Goal: Information Seeking & Learning: Learn about a topic

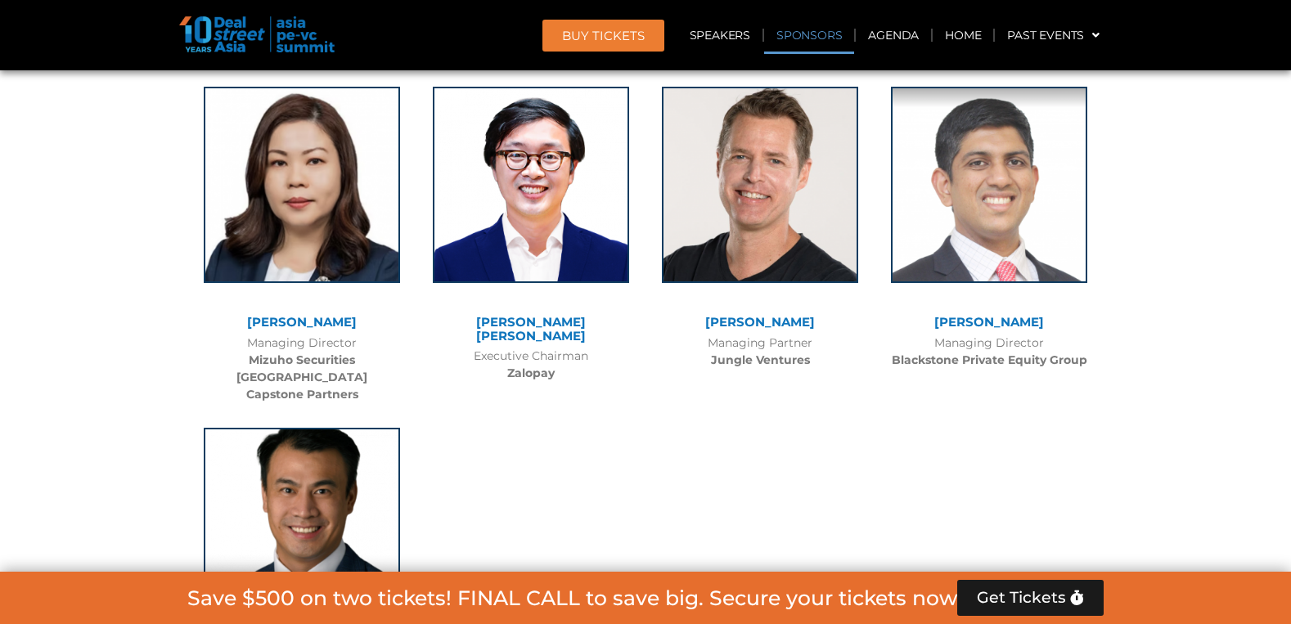
click at [633, 29] on span "BUY Tickets" at bounding box center [603, 35] width 83 height 12
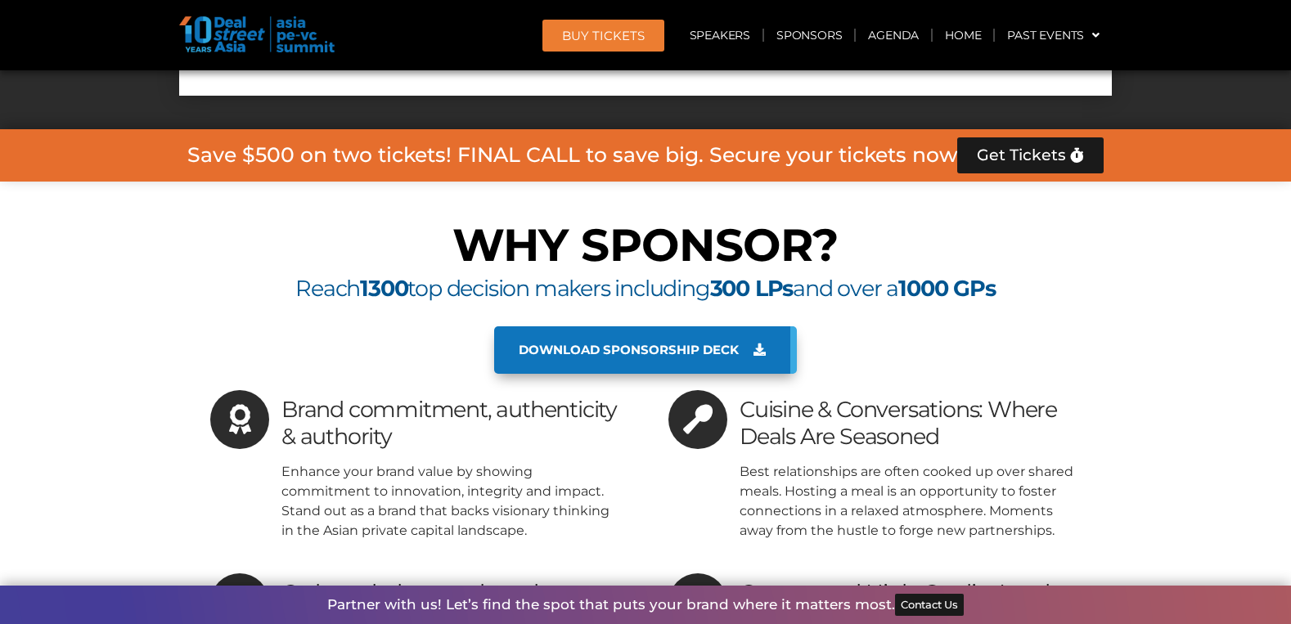
scroll to position [16654, 0]
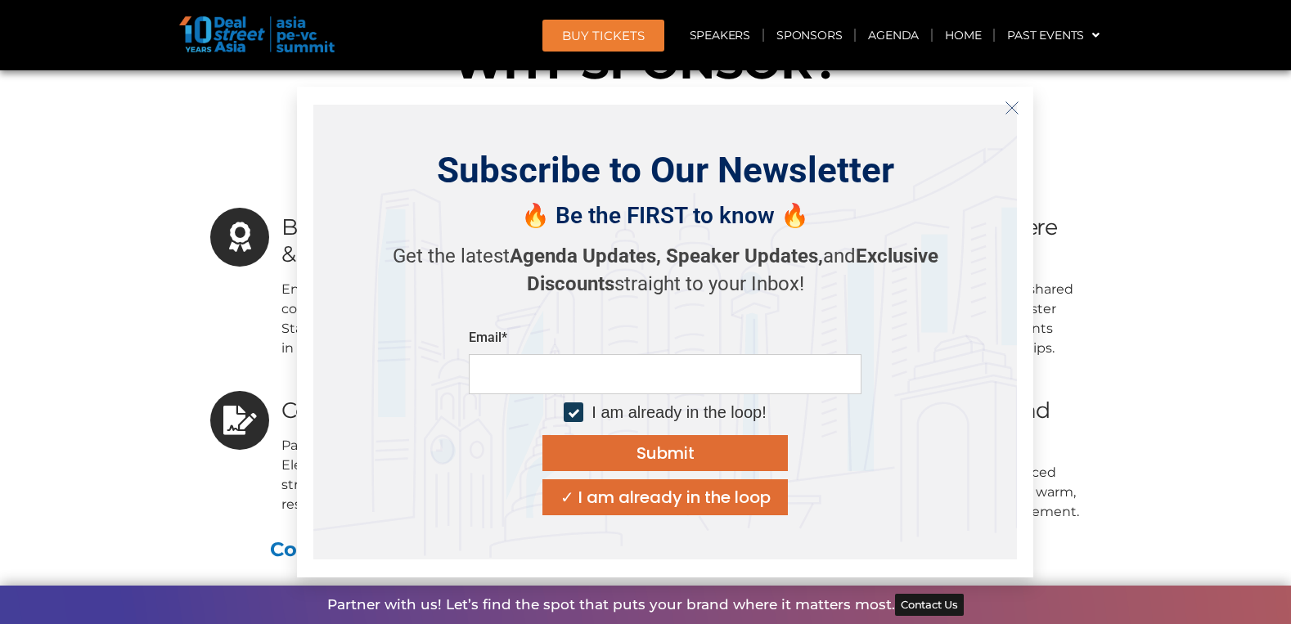
click at [1010, 108] on icon "Close" at bounding box center [1012, 108] width 15 height 15
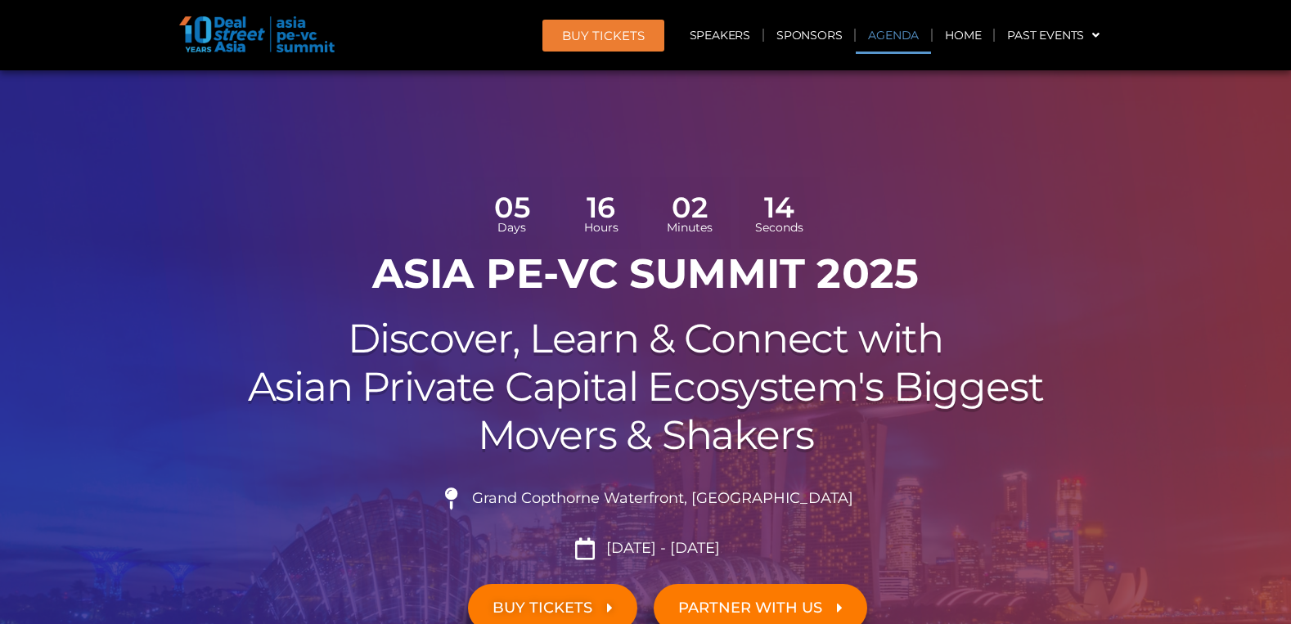
click at [905, 39] on link "Agenda" at bounding box center [893, 35] width 75 height 38
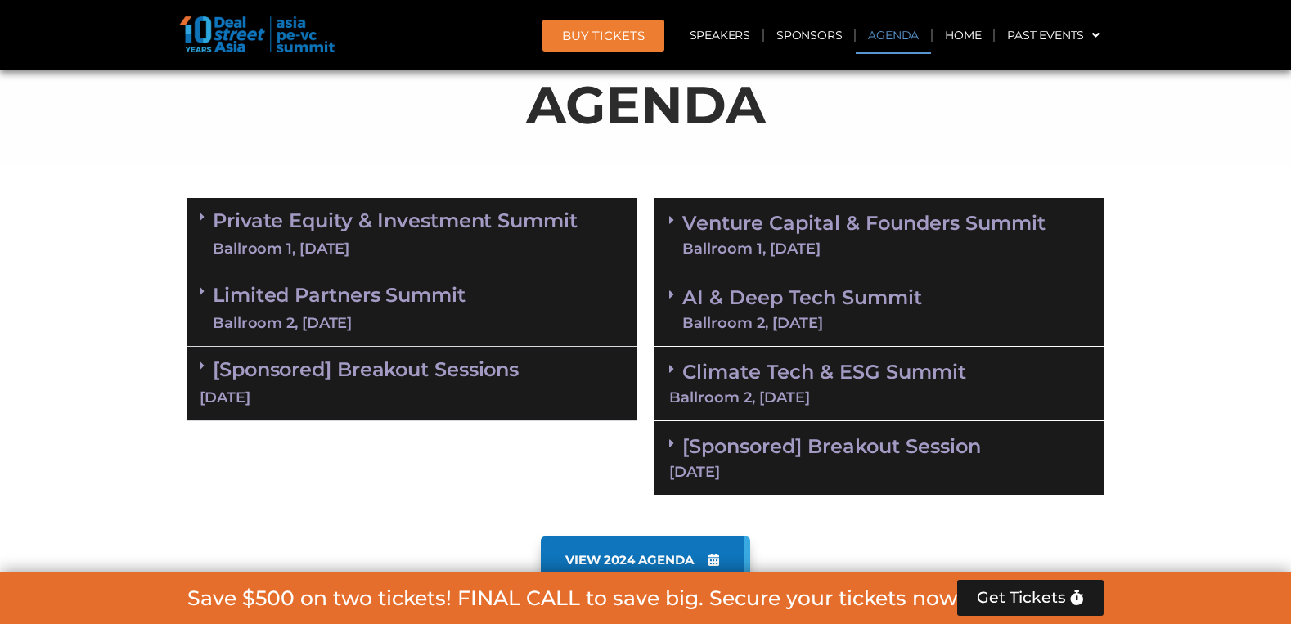
scroll to position [974, 0]
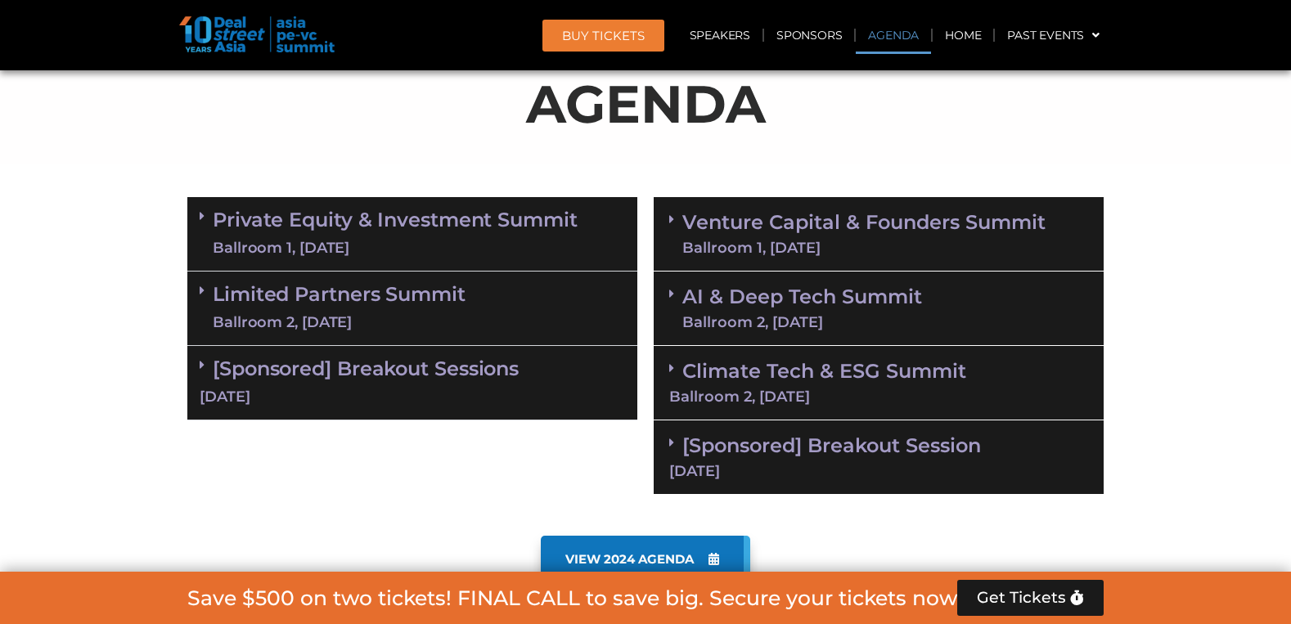
click at [816, 230] on link "Venture Capital & Founders​ Summit Ballroom 1, 11 Sept" at bounding box center [863, 234] width 363 height 43
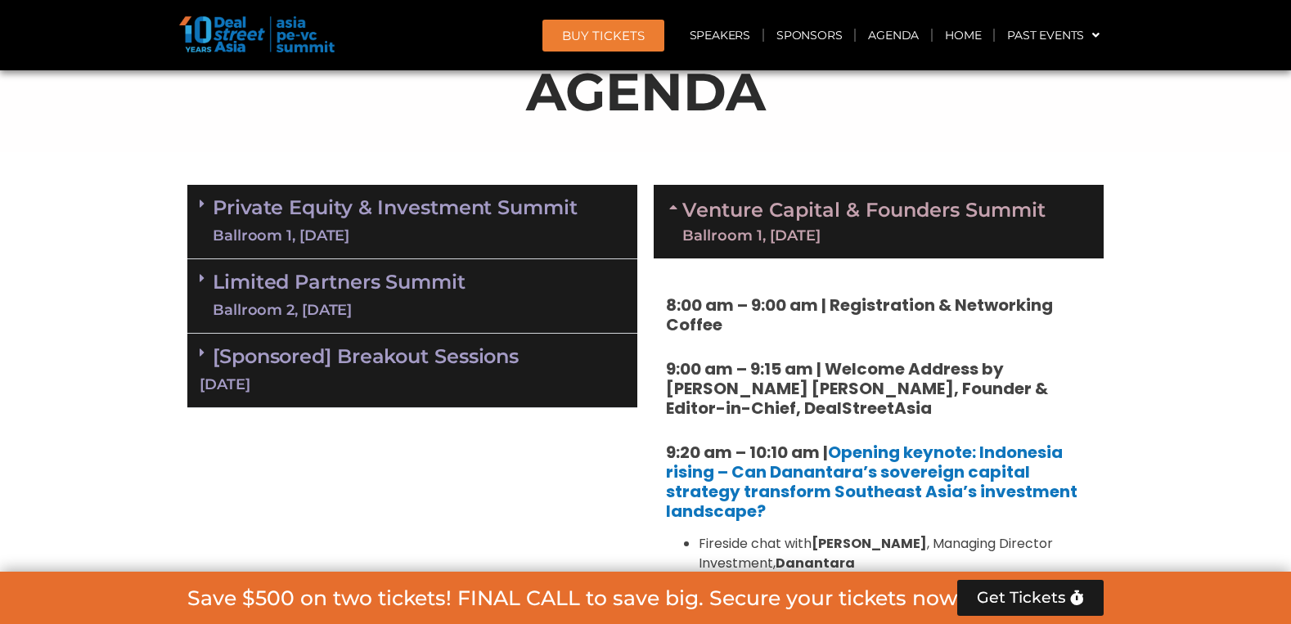
scroll to position [983, 0]
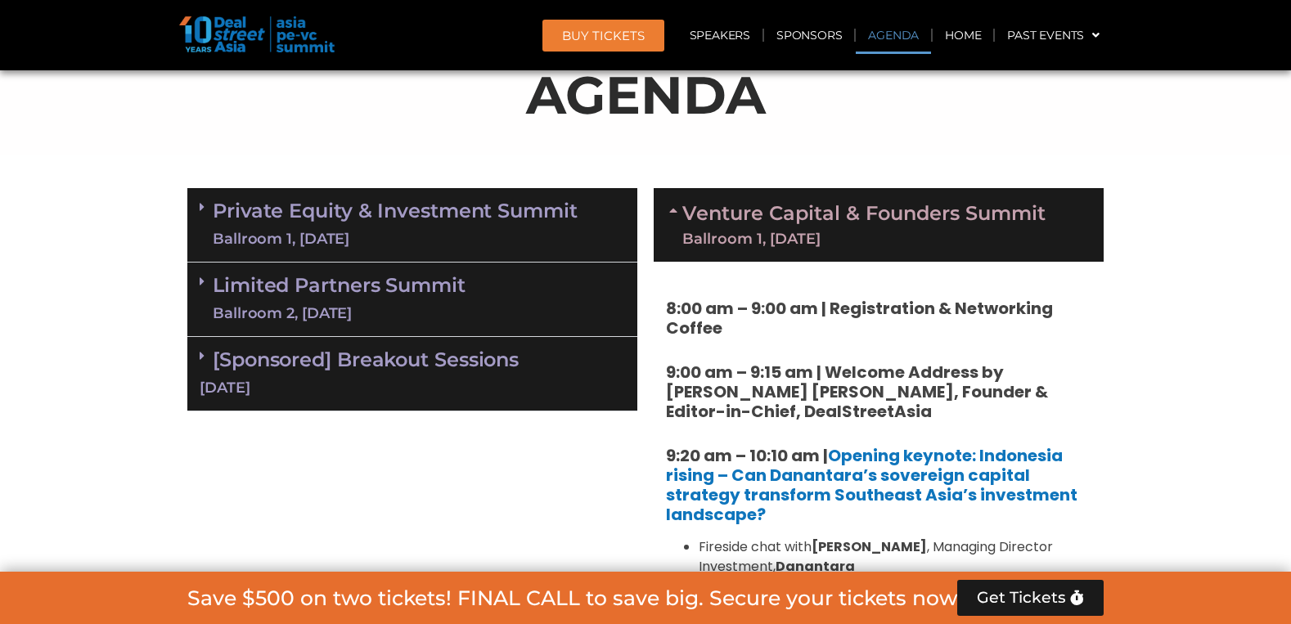
click at [875, 206] on link "Venture Capital & Founders​ Summit Ballroom 1, 11 Sept" at bounding box center [863, 225] width 363 height 43
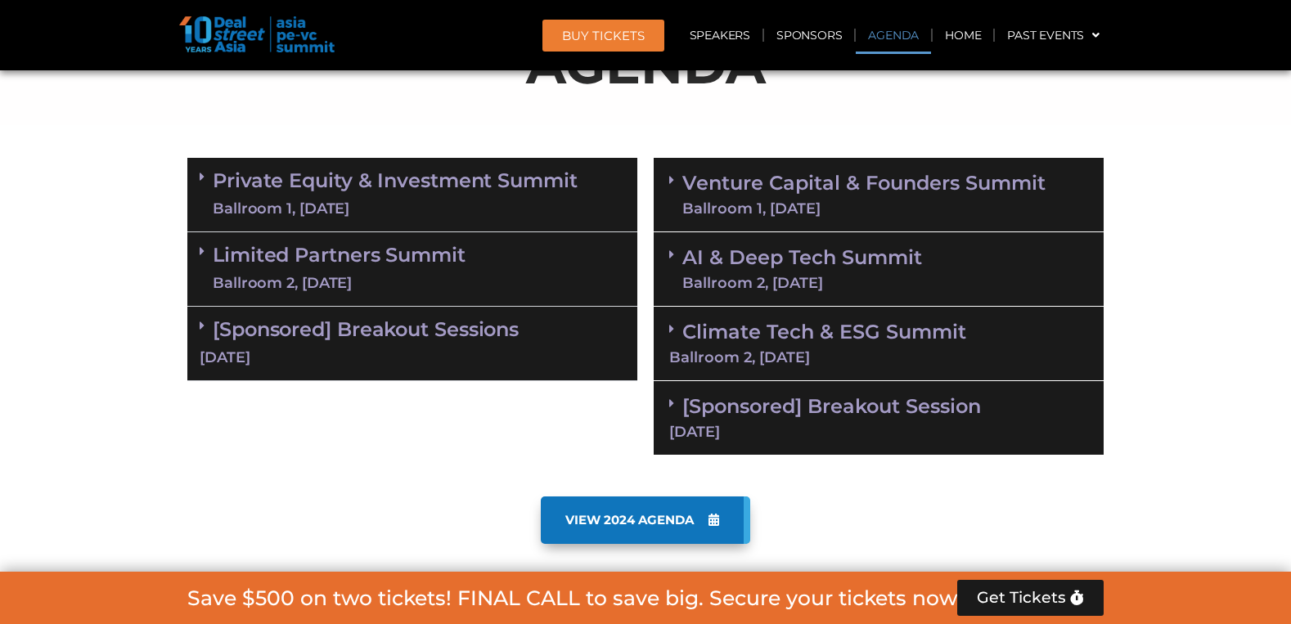
click at [884, 422] on div "[Sponsored] Breakout Session 11 Sept" at bounding box center [879, 418] width 450 height 74
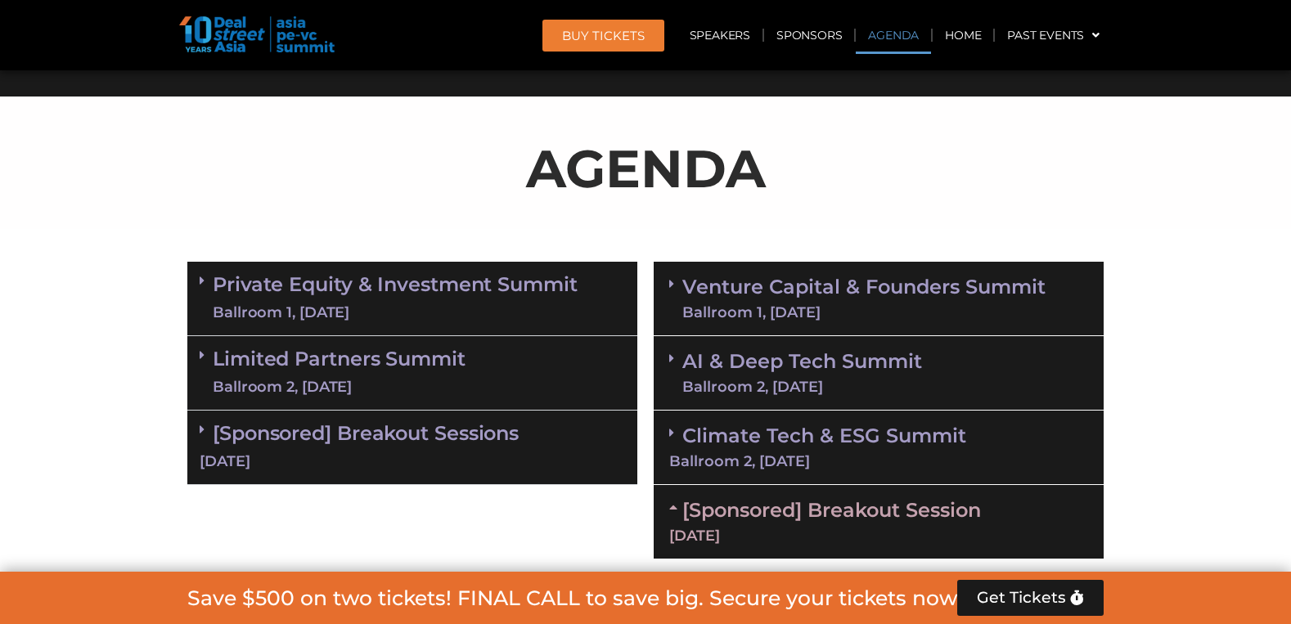
scroll to position [1016, 0]
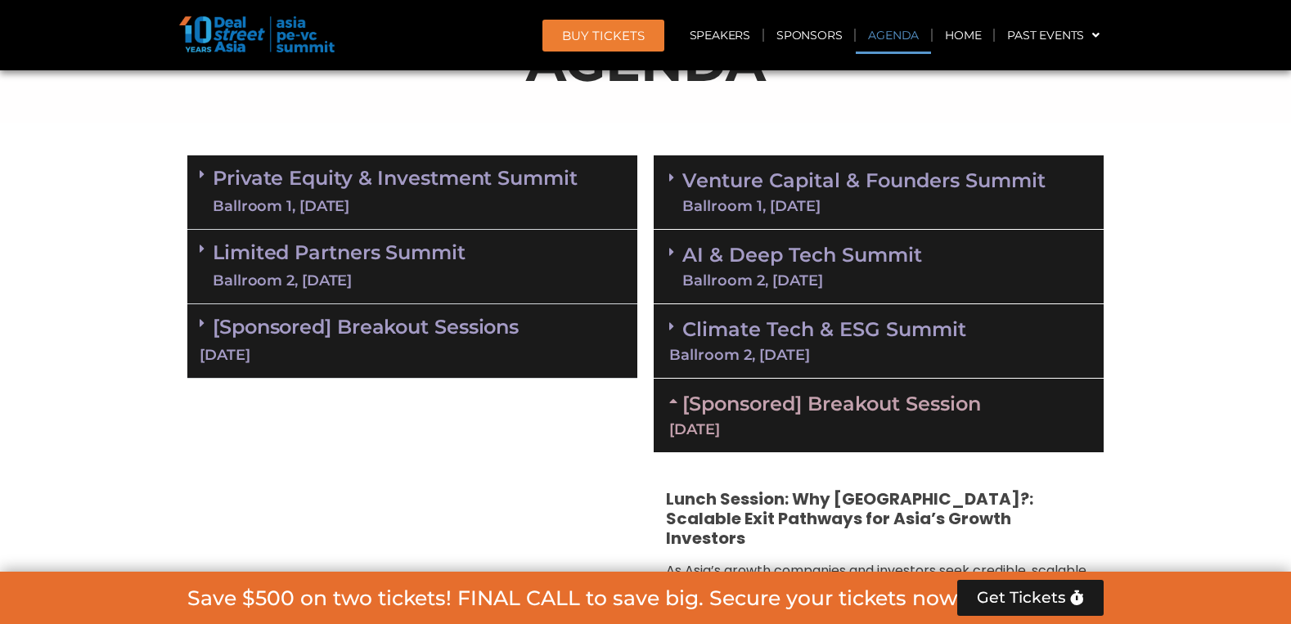
click at [885, 417] on div "[Sponsored] Breakout Session 11 Sept" at bounding box center [879, 416] width 450 height 74
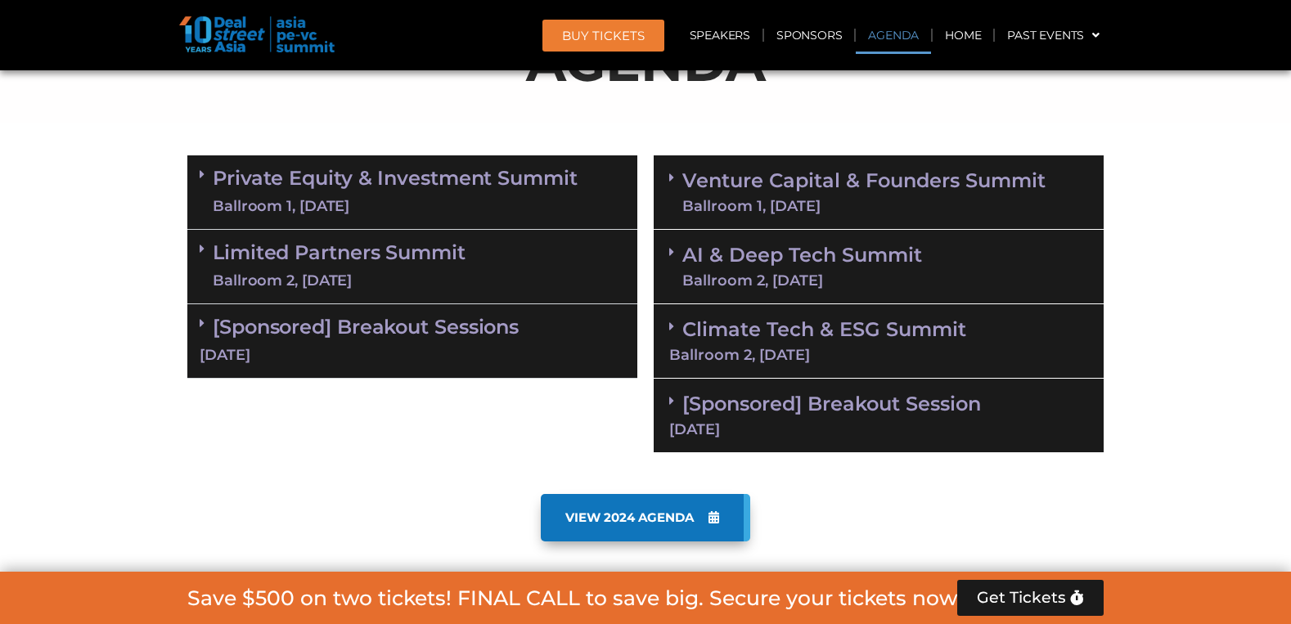
click at [884, 418] on div "[Sponsored] Breakout Session 11 Sept" at bounding box center [879, 416] width 450 height 74
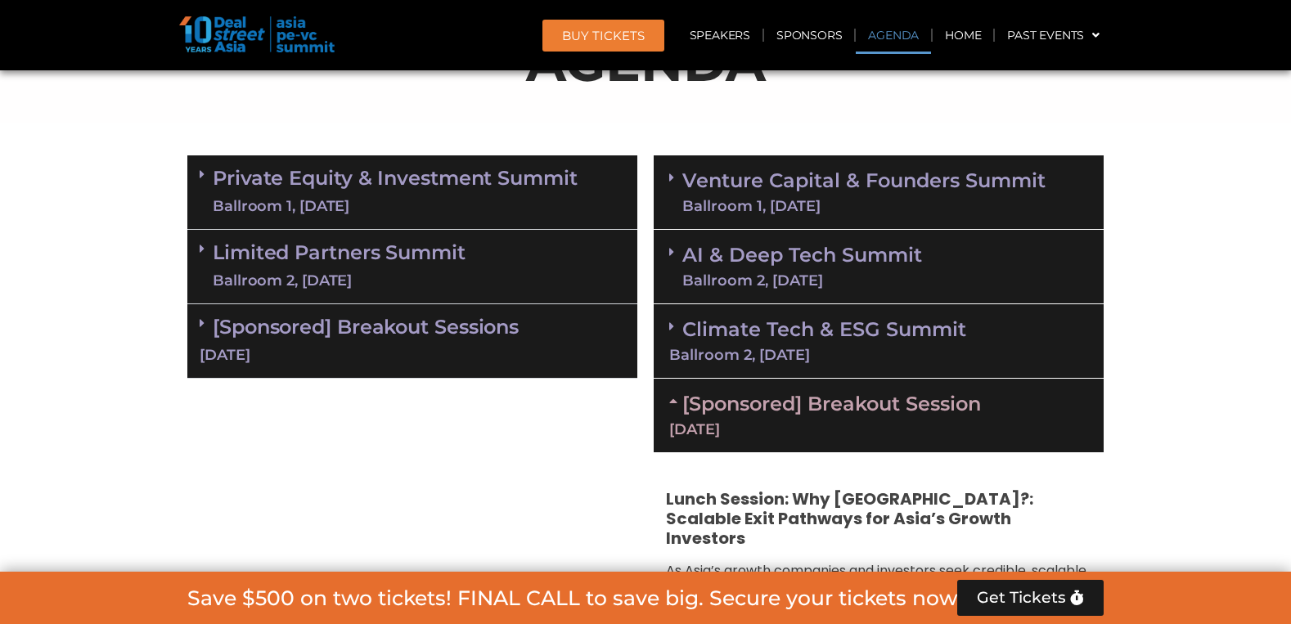
click at [933, 403] on link "[Sponsored] Breakout Session 11 Sept" at bounding box center [878, 414] width 419 height 45
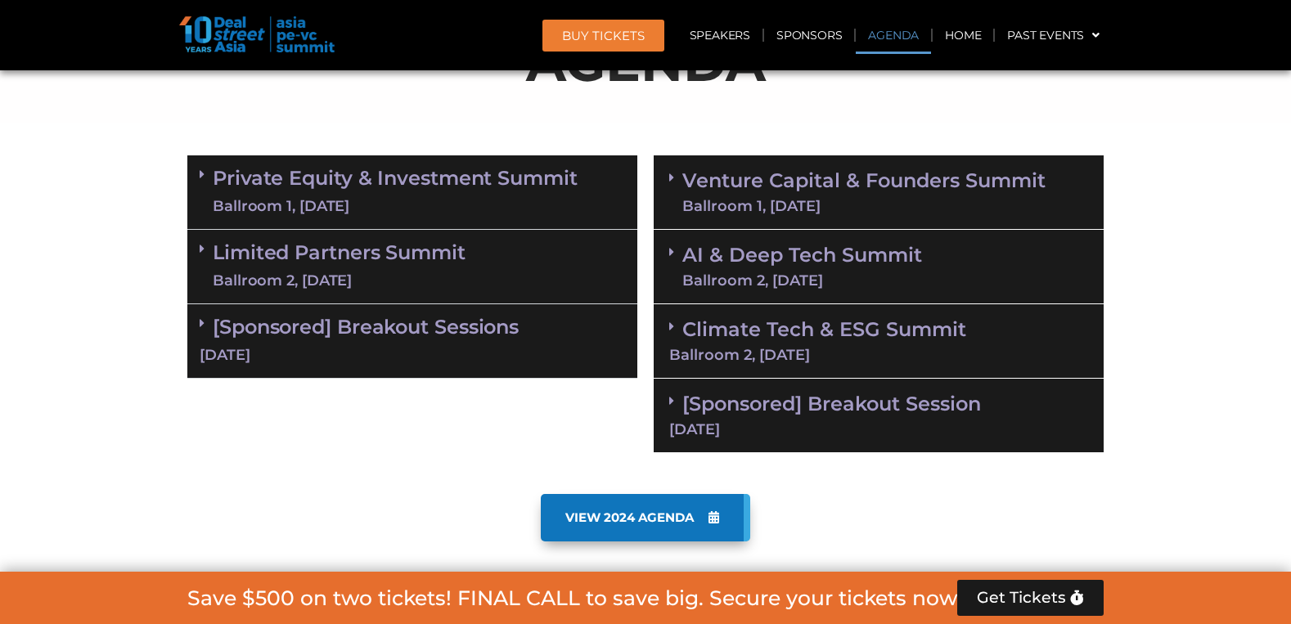
click at [947, 352] on div "Ballroom 2, [DATE]" at bounding box center [878, 355] width 419 height 15
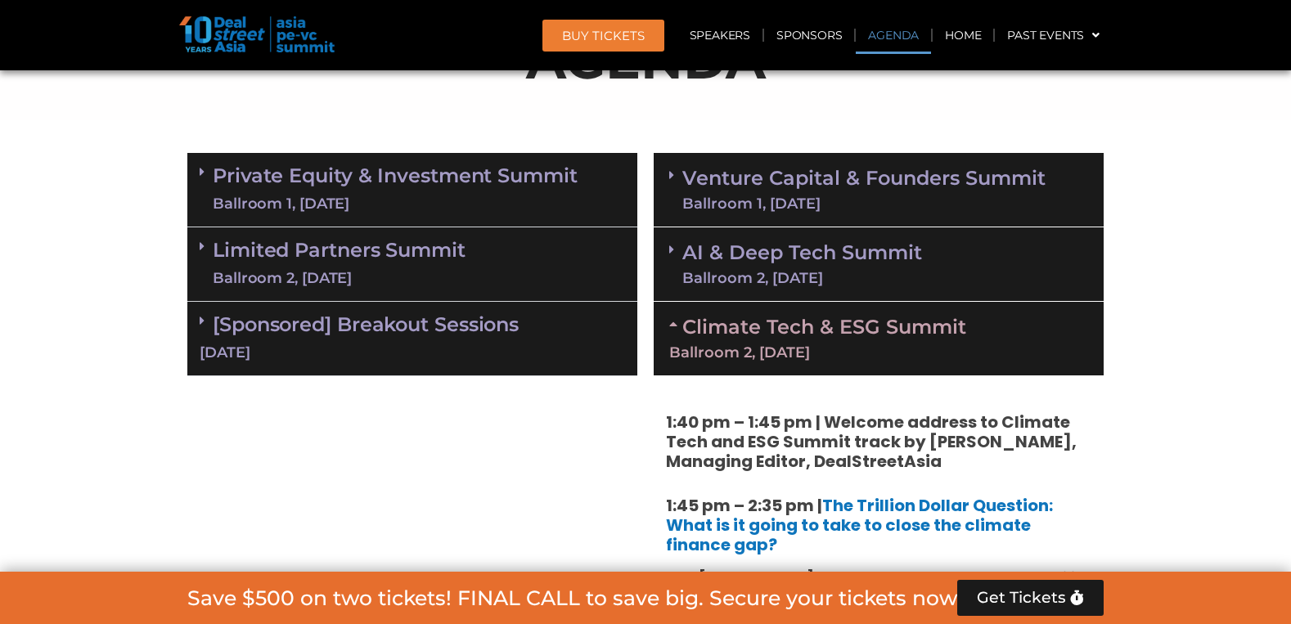
scroll to position [1019, 0]
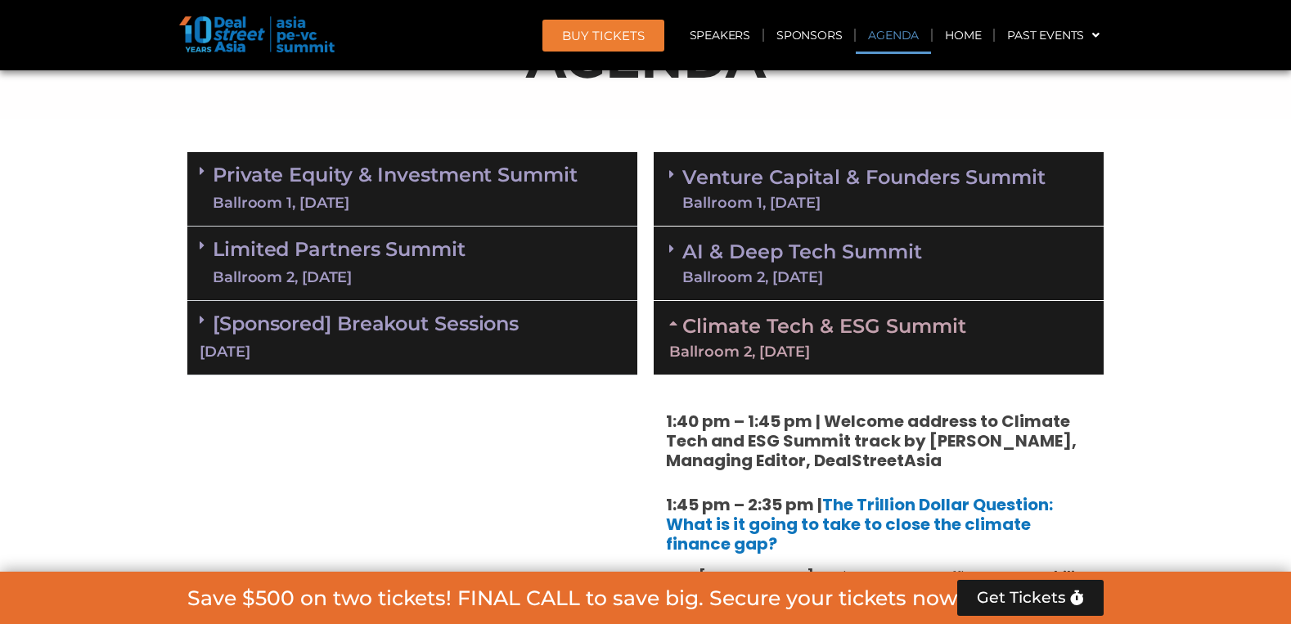
click at [927, 319] on link "Climate Tech & ESG Summit Ballroom 2, 11 Sept" at bounding box center [878, 336] width 419 height 45
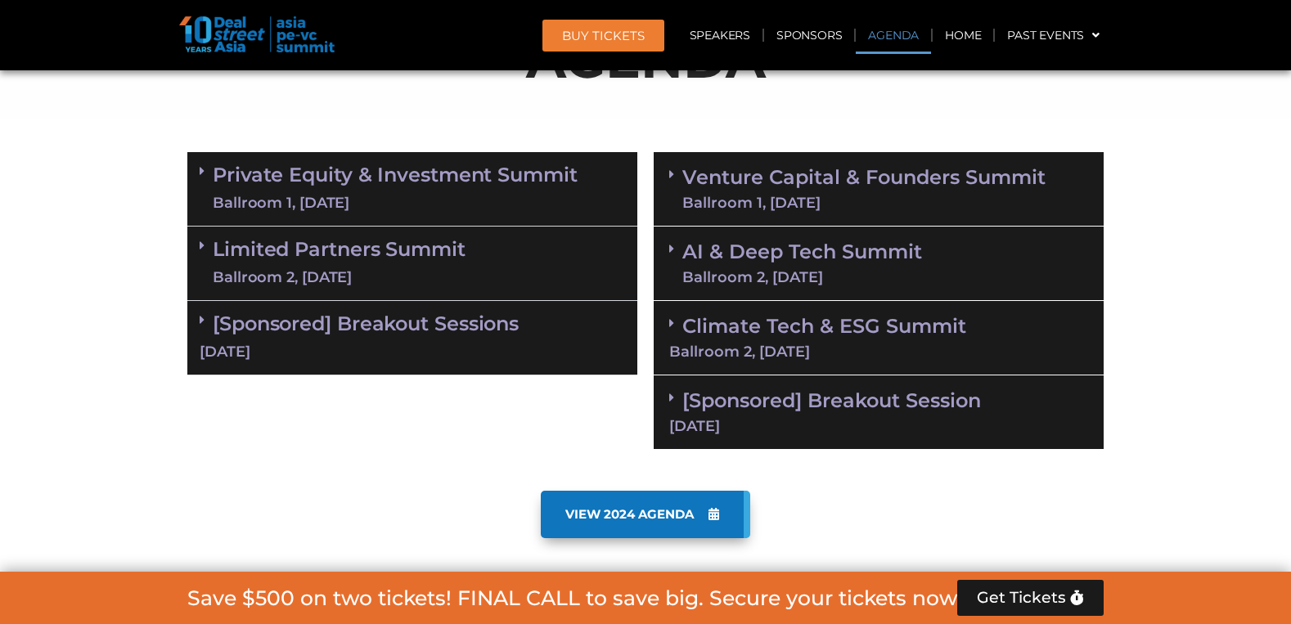
click at [912, 419] on div "[DATE]" at bounding box center [878, 426] width 419 height 15
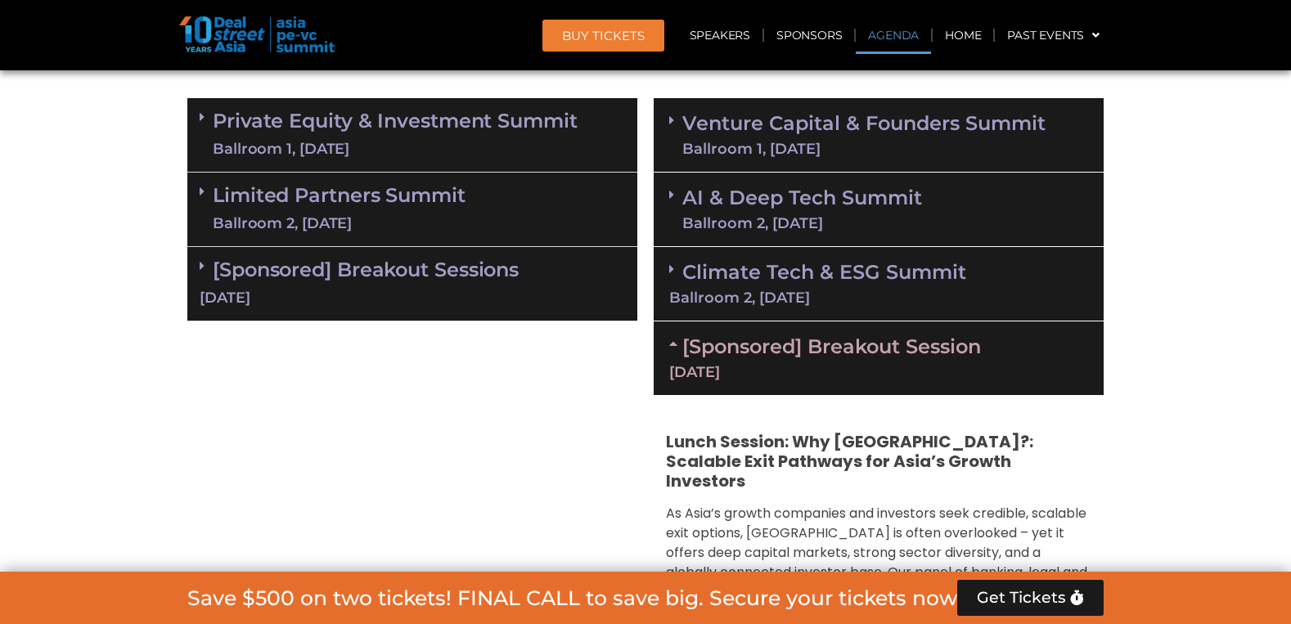
scroll to position [1194, 0]
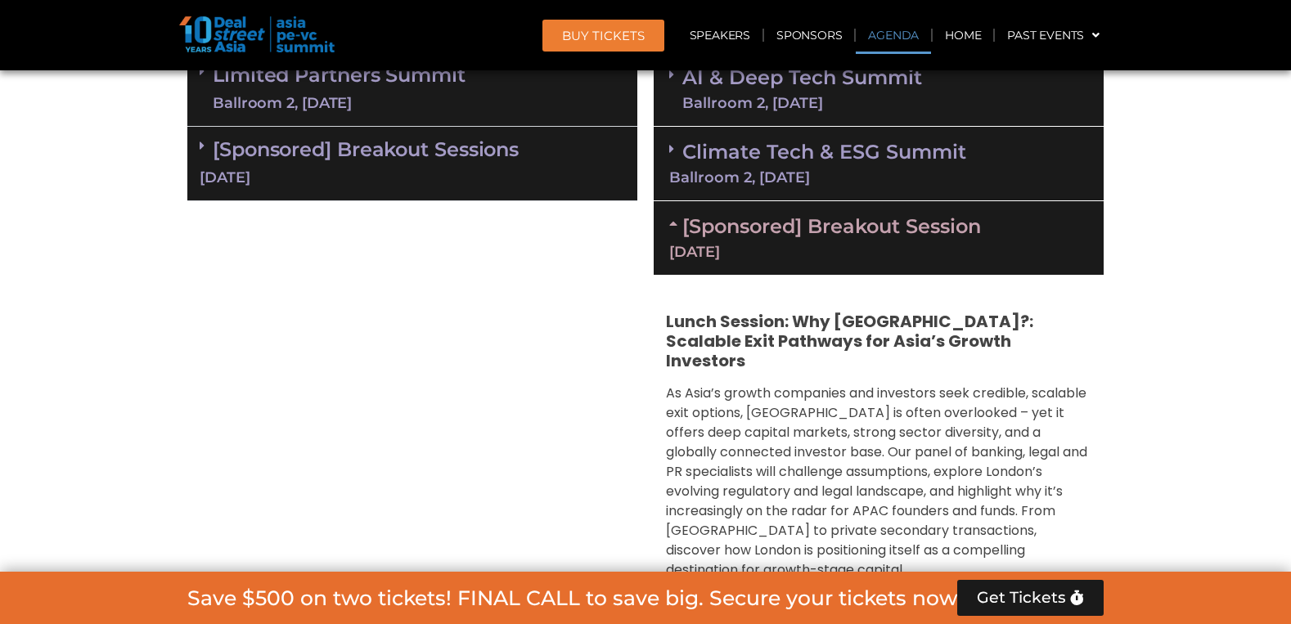
click at [861, 220] on link "[Sponsored] Breakout Session 11 Sept" at bounding box center [878, 236] width 419 height 45
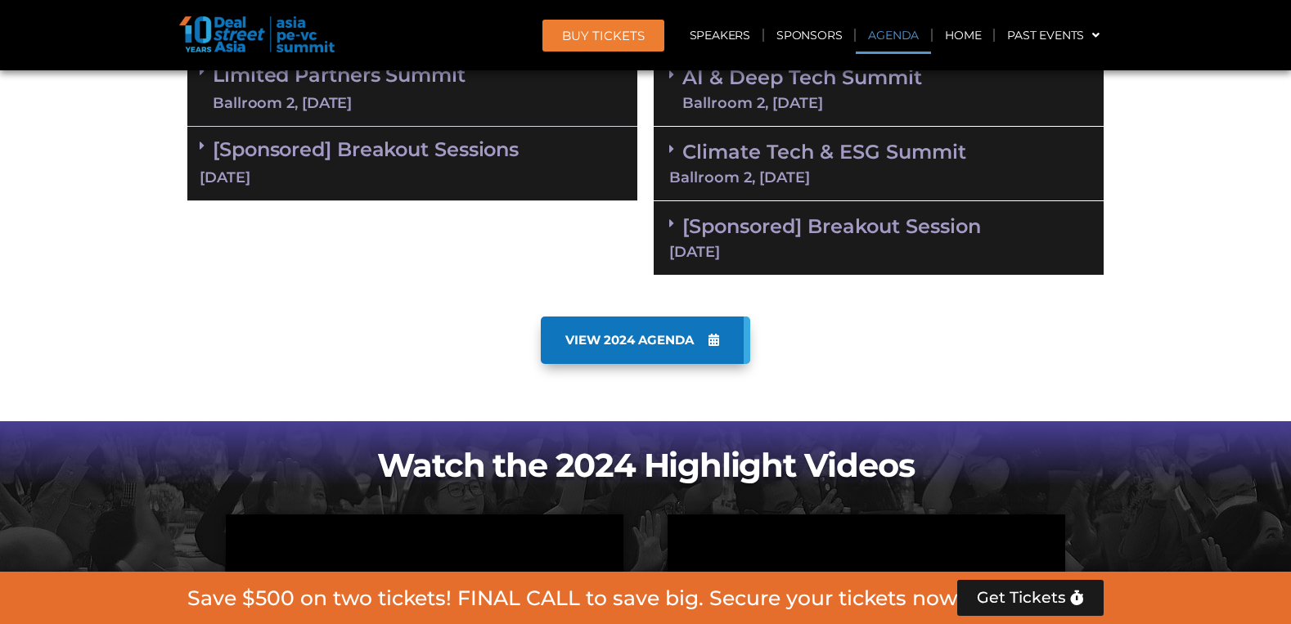
click at [857, 227] on link "[Sponsored] Breakout Session 11 Sept" at bounding box center [878, 236] width 419 height 45
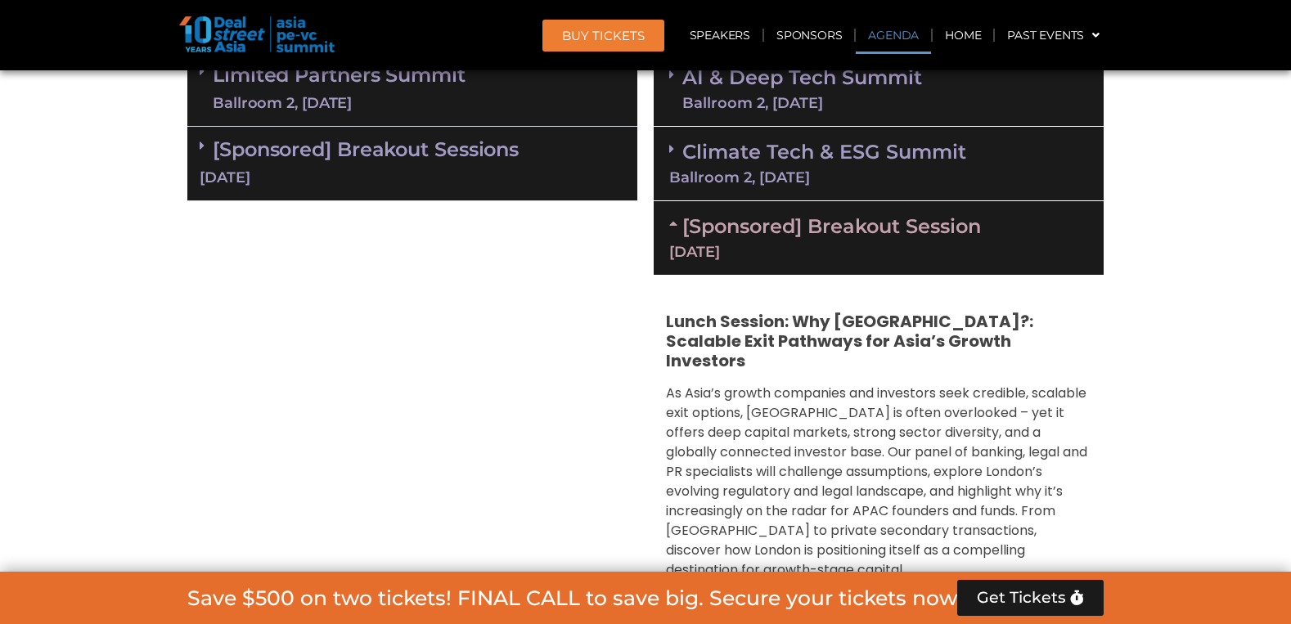
click at [456, 163] on div "[Sponsored] Breakout Sessions 10 Sept" at bounding box center [412, 164] width 450 height 74
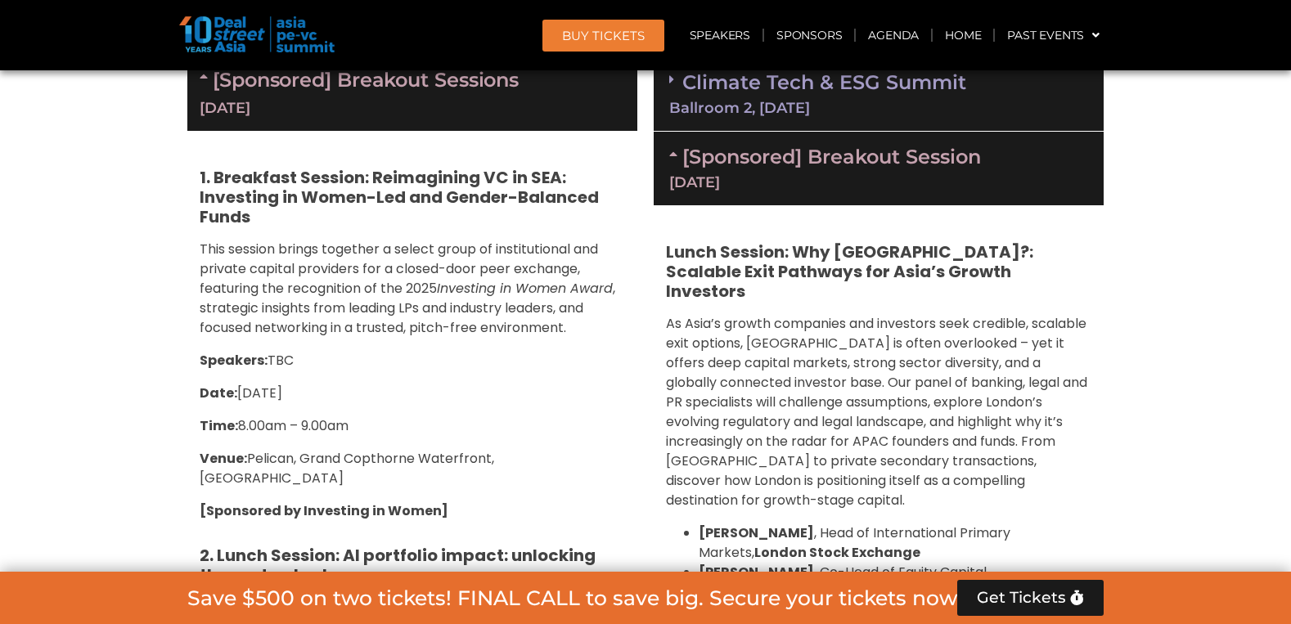
scroll to position [1228, 0]
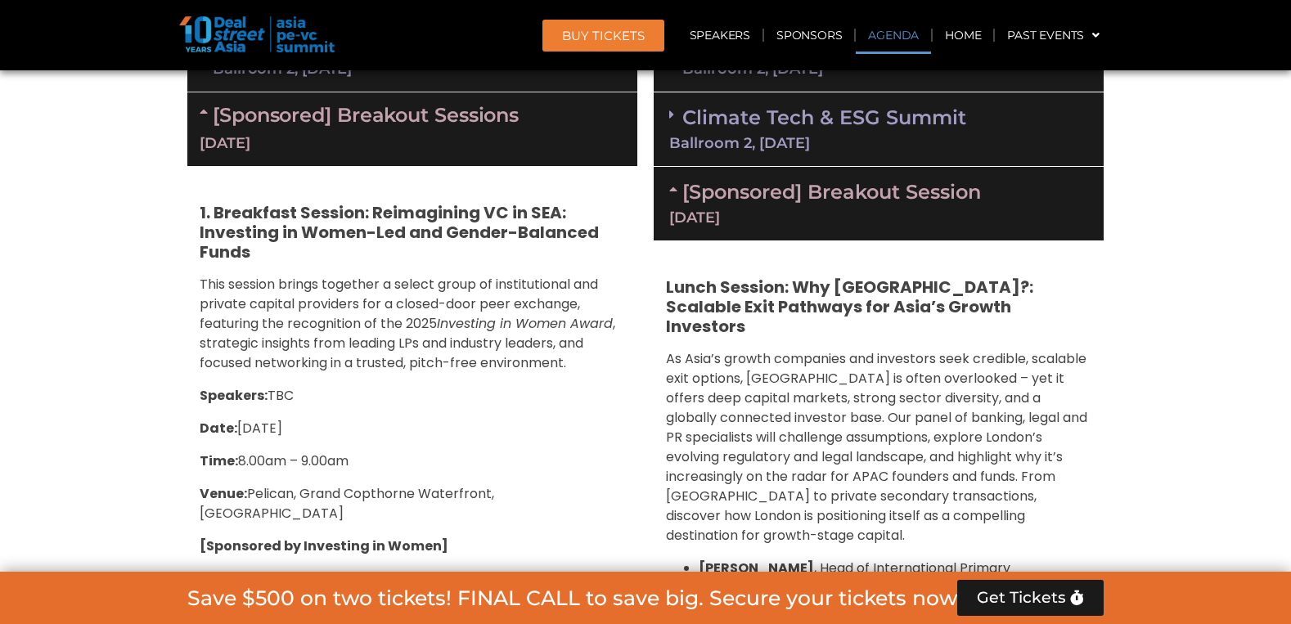
click at [827, 223] on div "[DATE]" at bounding box center [878, 217] width 419 height 15
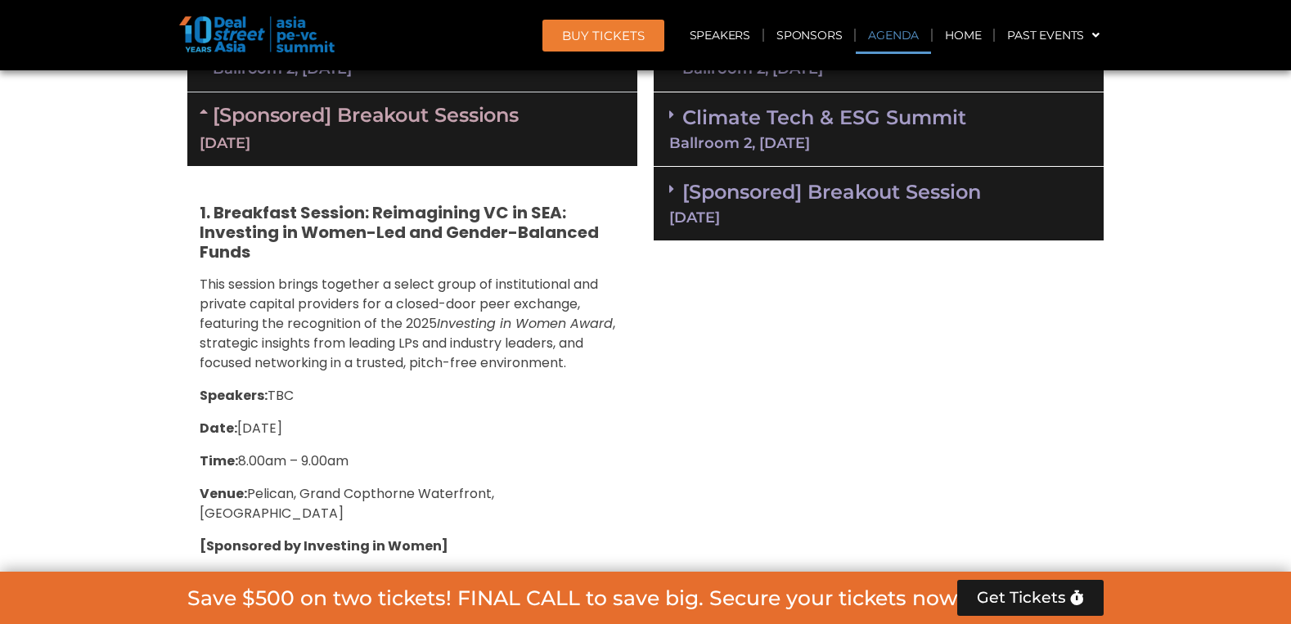
click at [828, 223] on div "[DATE]" at bounding box center [878, 217] width 419 height 15
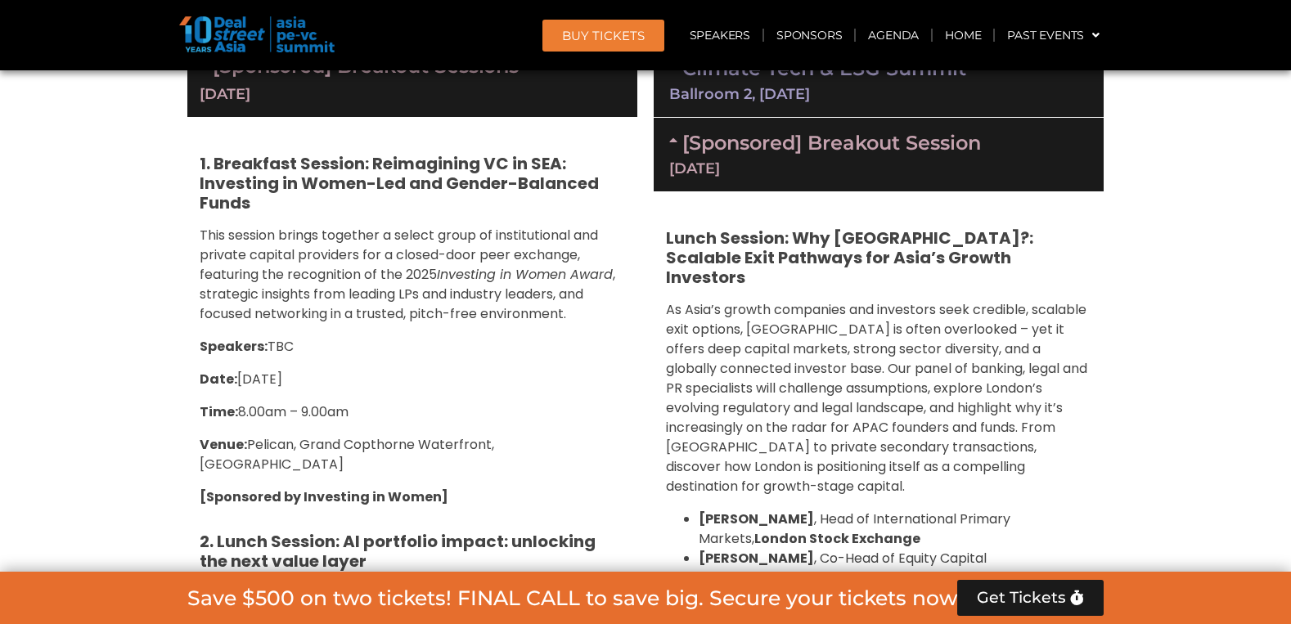
scroll to position [1233, 0]
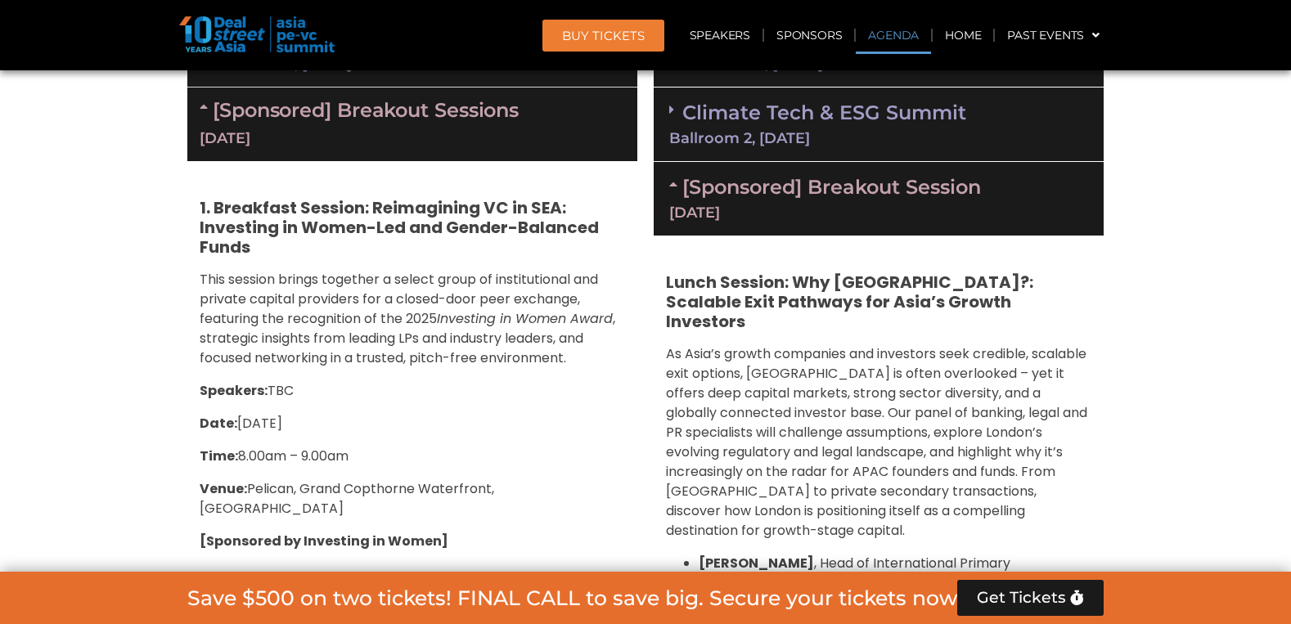
click at [802, 221] on div "[Sponsored] Breakout Session 11 Sept" at bounding box center [879, 199] width 450 height 74
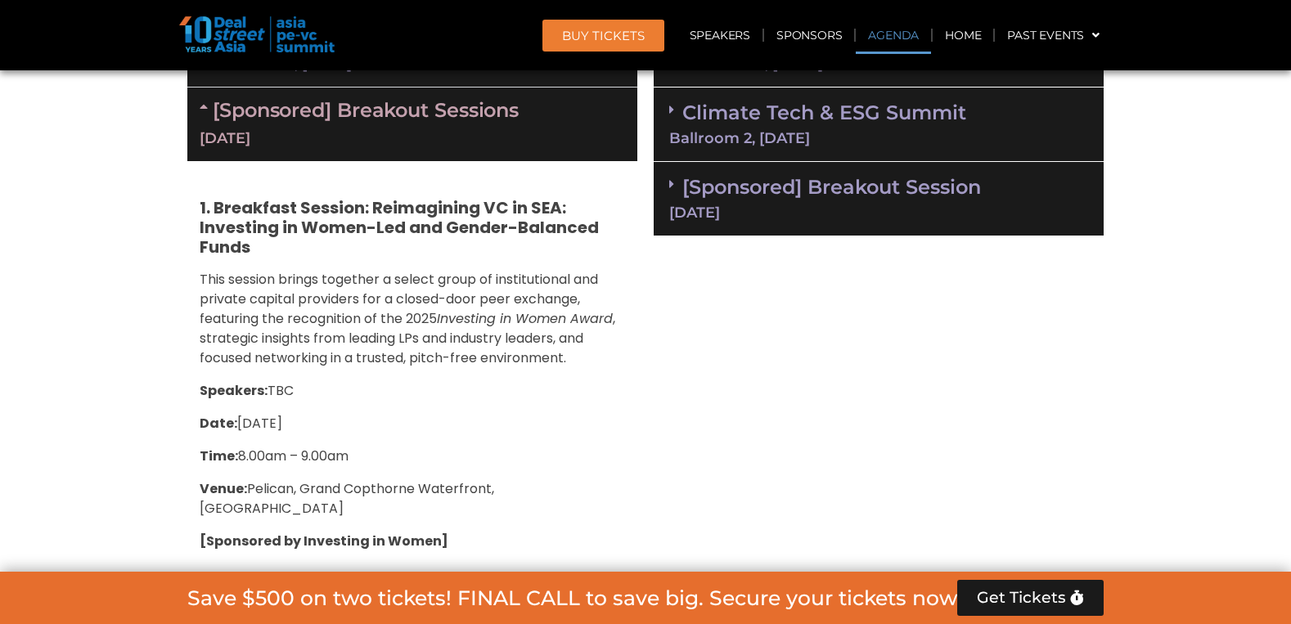
click at [301, 142] on div "[DATE]" at bounding box center [412, 138] width 425 height 20
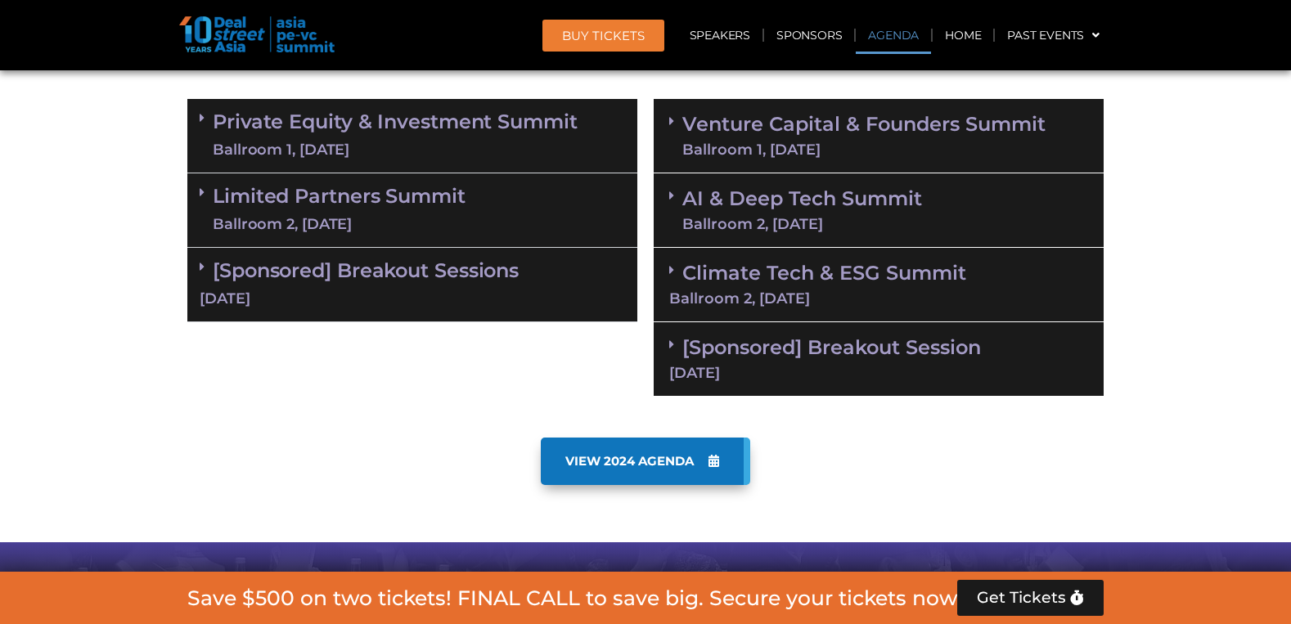
scroll to position [1073, 0]
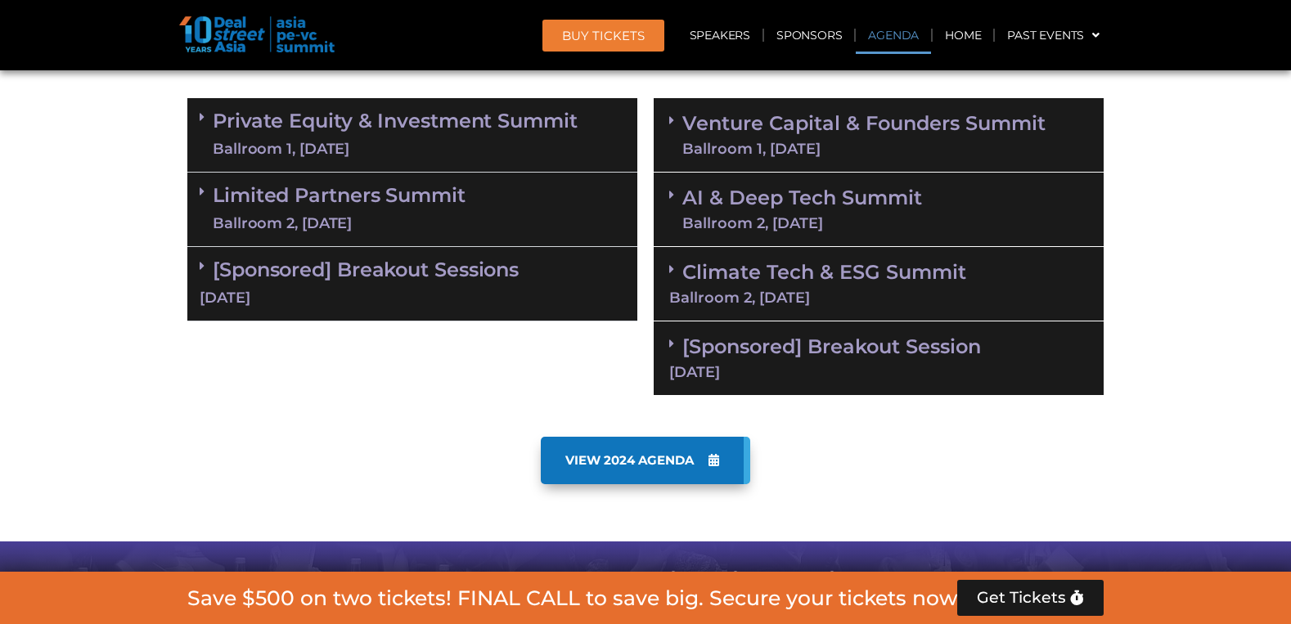
click at [926, 138] on link "Venture Capital & Founders​ Summit Ballroom 1, 11 Sept" at bounding box center [863, 135] width 363 height 43
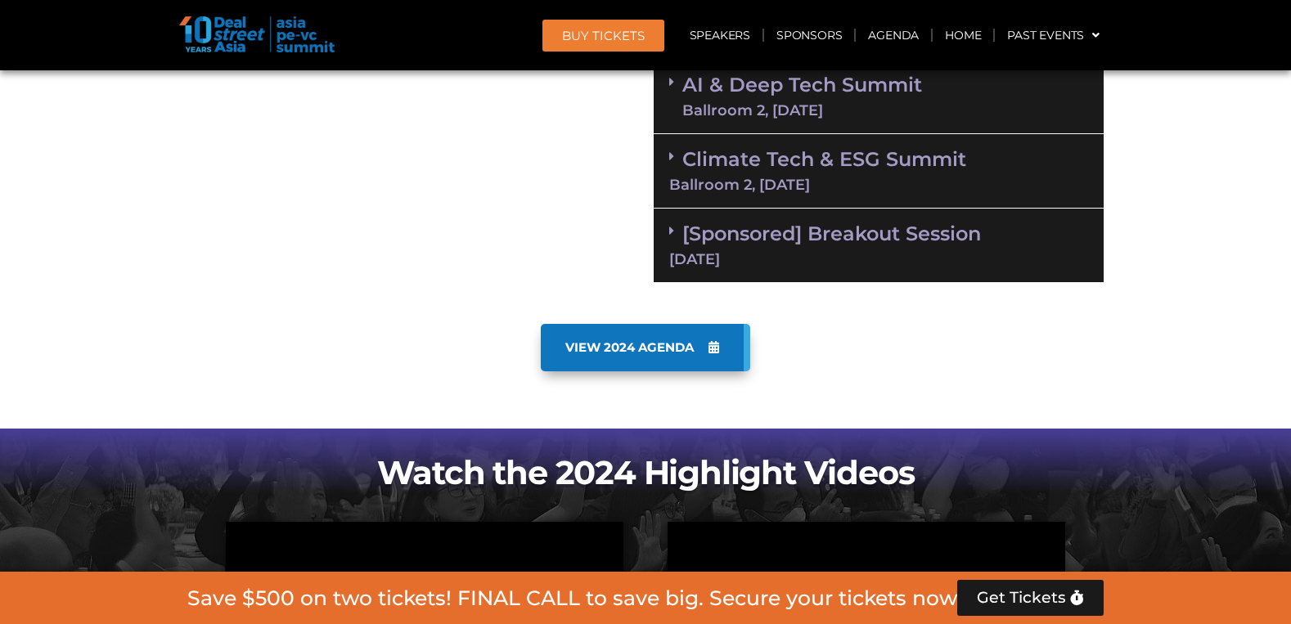
scroll to position [3491, 0]
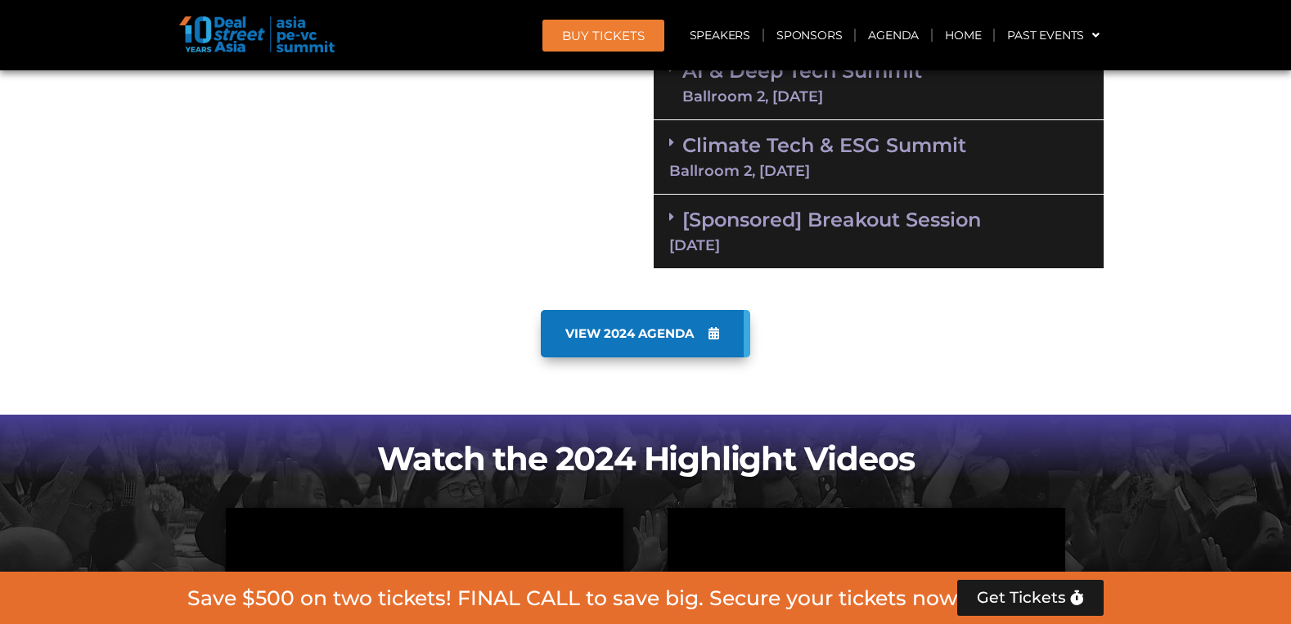
click at [988, 195] on div "[Sponsored] Breakout Session 11 Sept" at bounding box center [879, 232] width 450 height 74
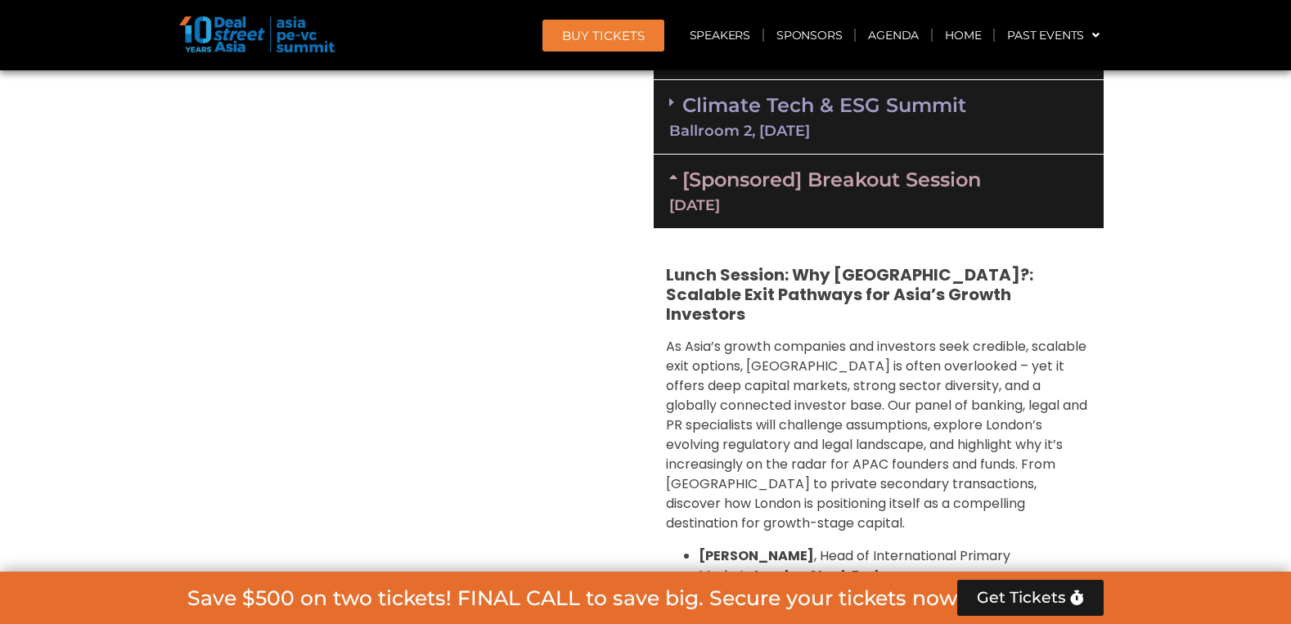
scroll to position [3528, 0]
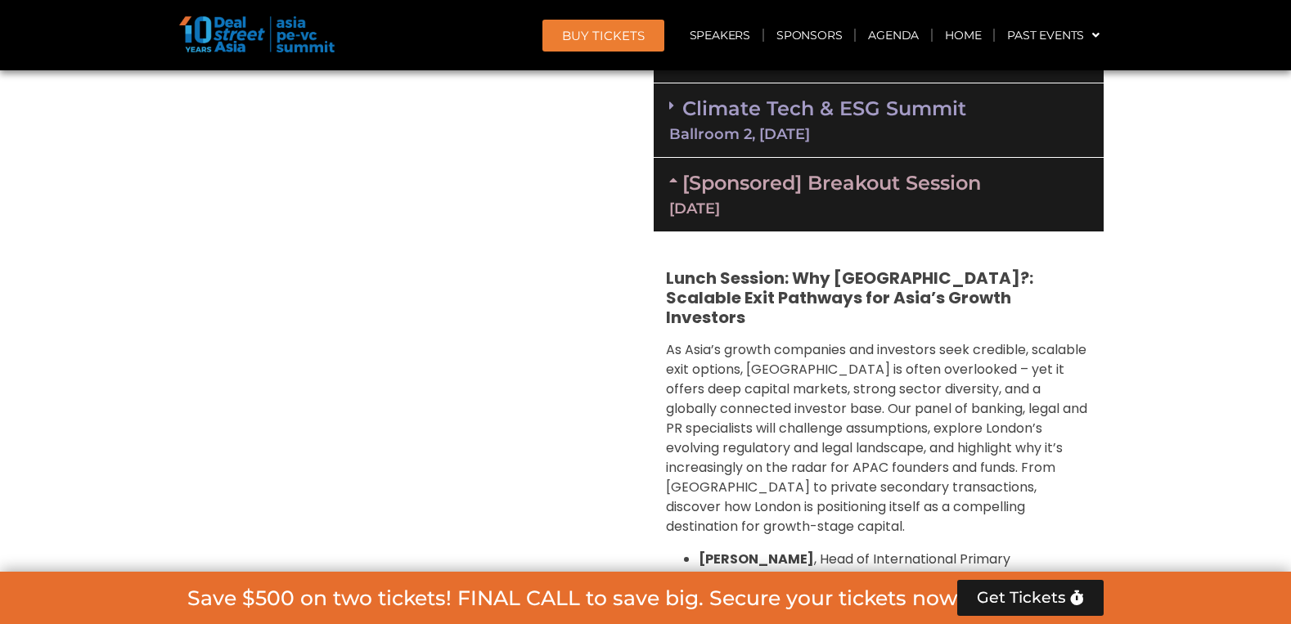
click at [724, 158] on div "[Sponsored] Breakout Session 11 Sept" at bounding box center [879, 195] width 450 height 74
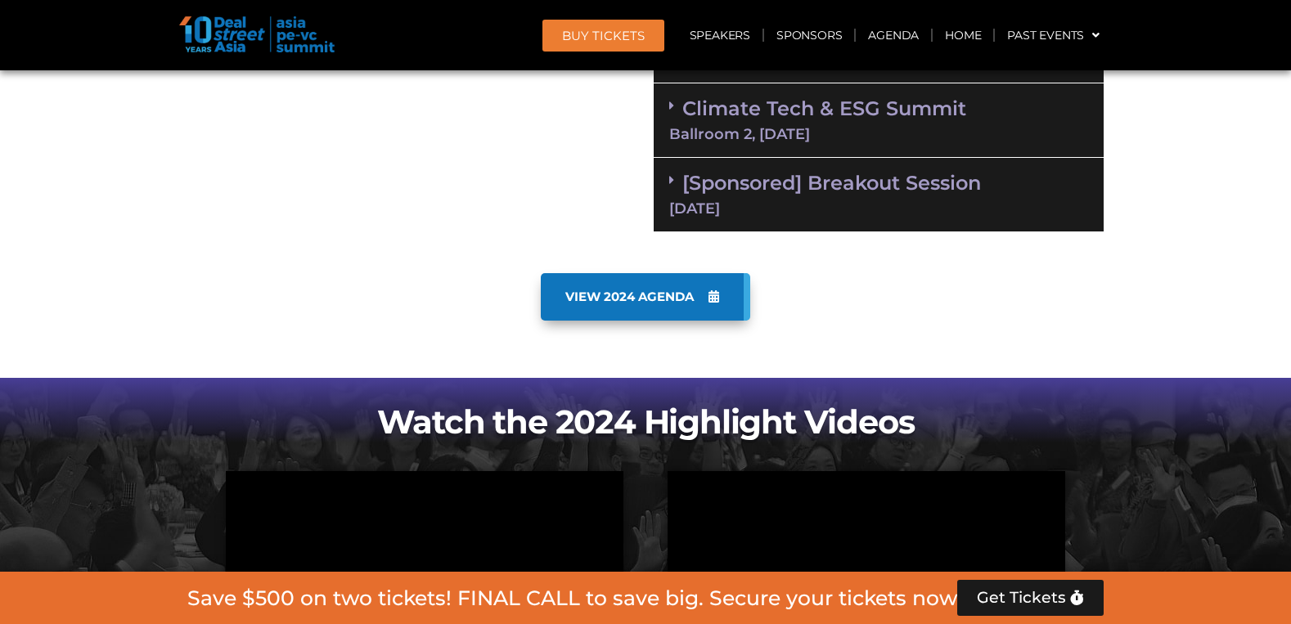
click at [724, 158] on div "[Sponsored] Breakout Session 11 Sept" at bounding box center [879, 195] width 450 height 74
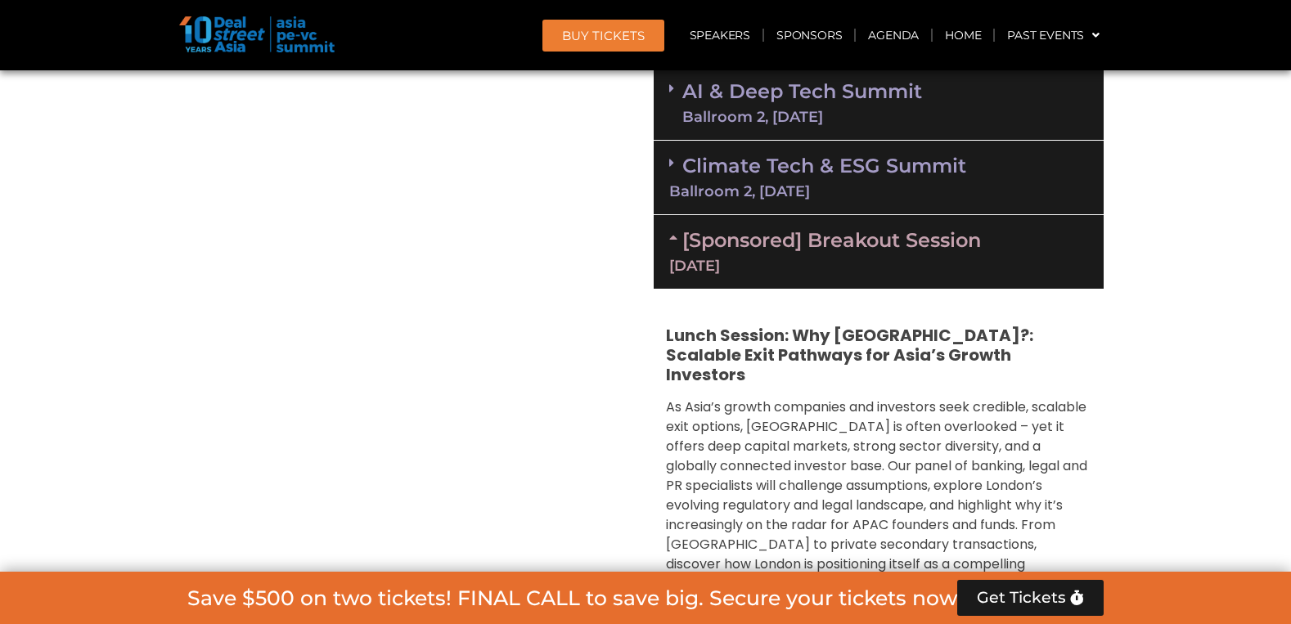
scroll to position [3498, 0]
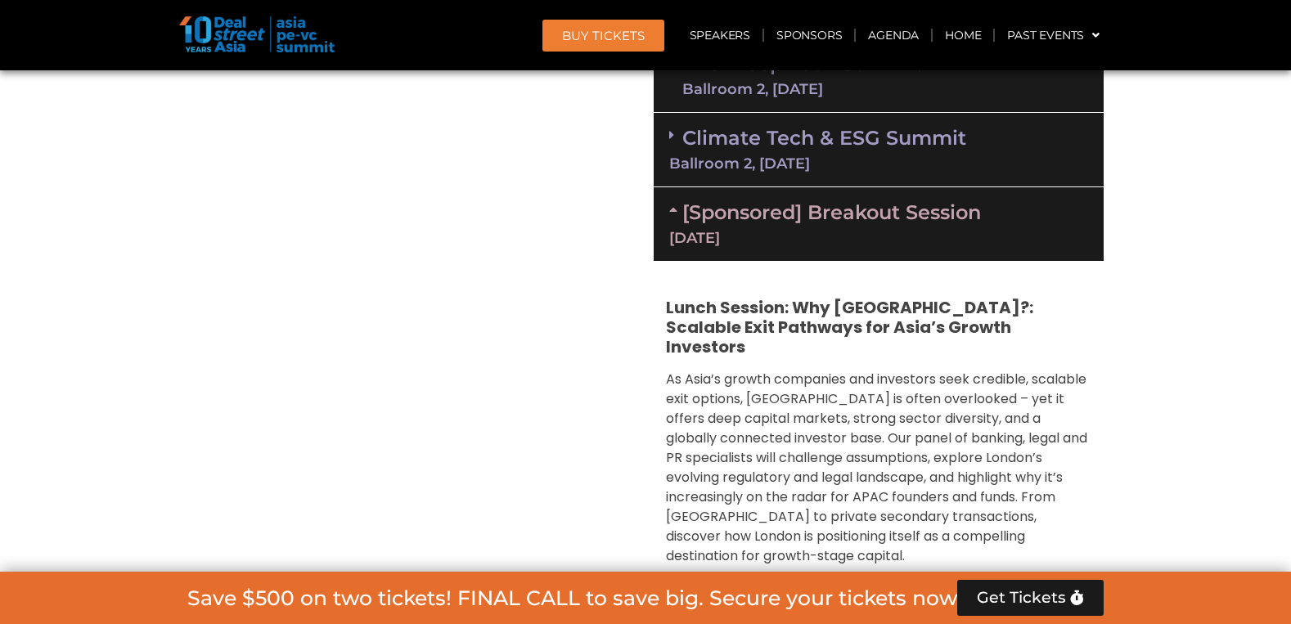
click at [748, 231] on div "[DATE]" at bounding box center [878, 238] width 419 height 15
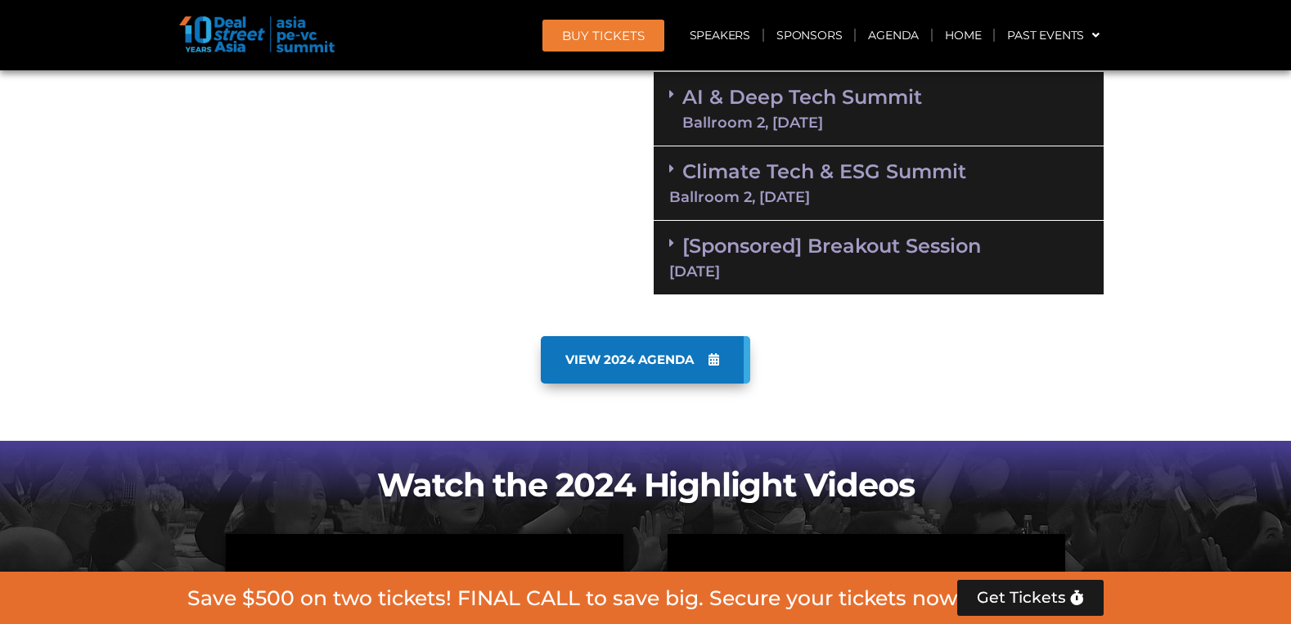
scroll to position [3452, 0]
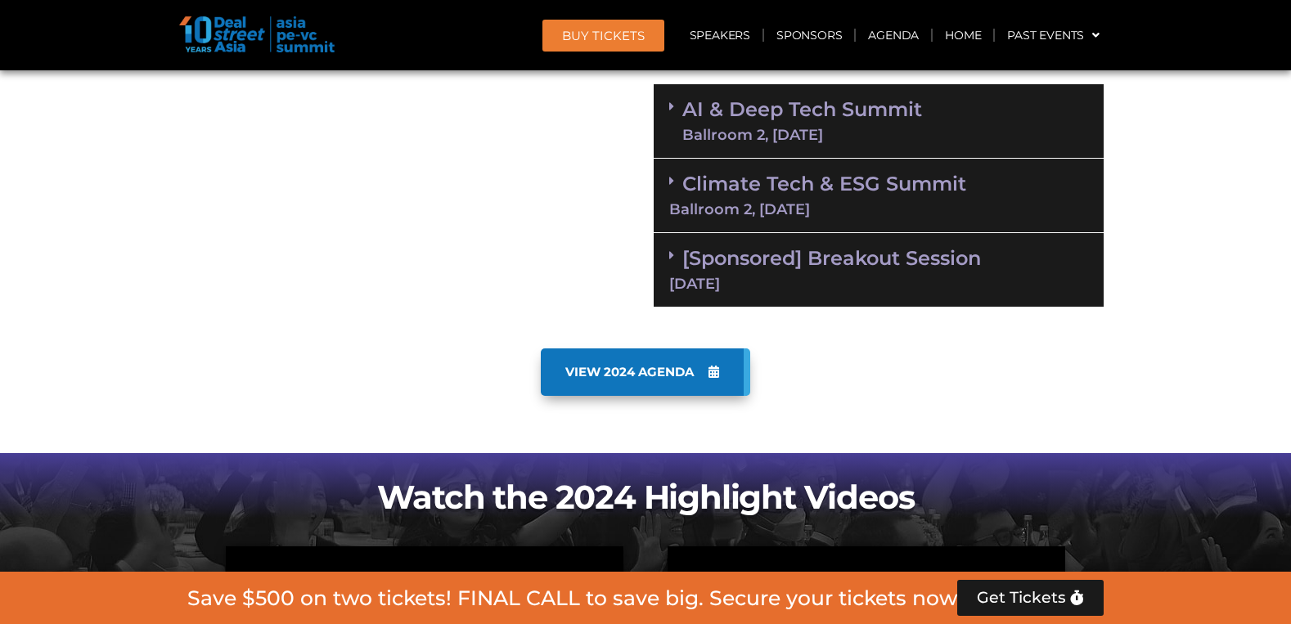
click at [837, 277] on div "[DATE]" at bounding box center [878, 284] width 419 height 15
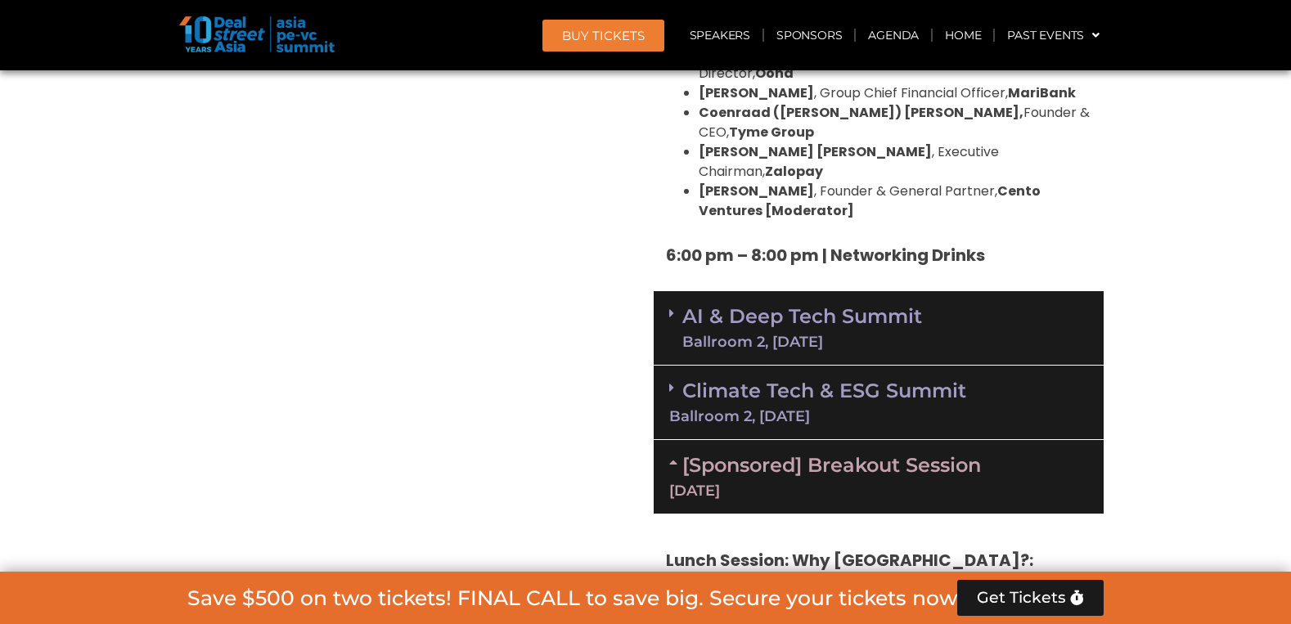
scroll to position [3243, 0]
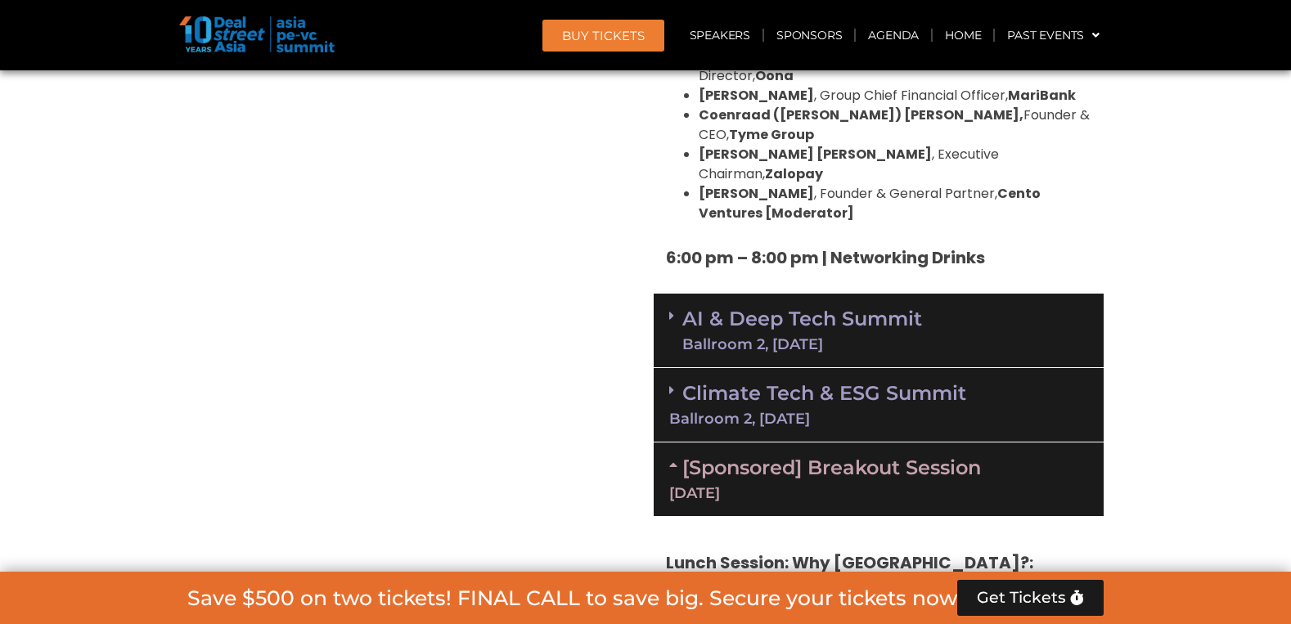
click at [888, 309] on link "AI & Deep Tech Summit Ballroom 2, 11 Sept" at bounding box center [802, 330] width 240 height 43
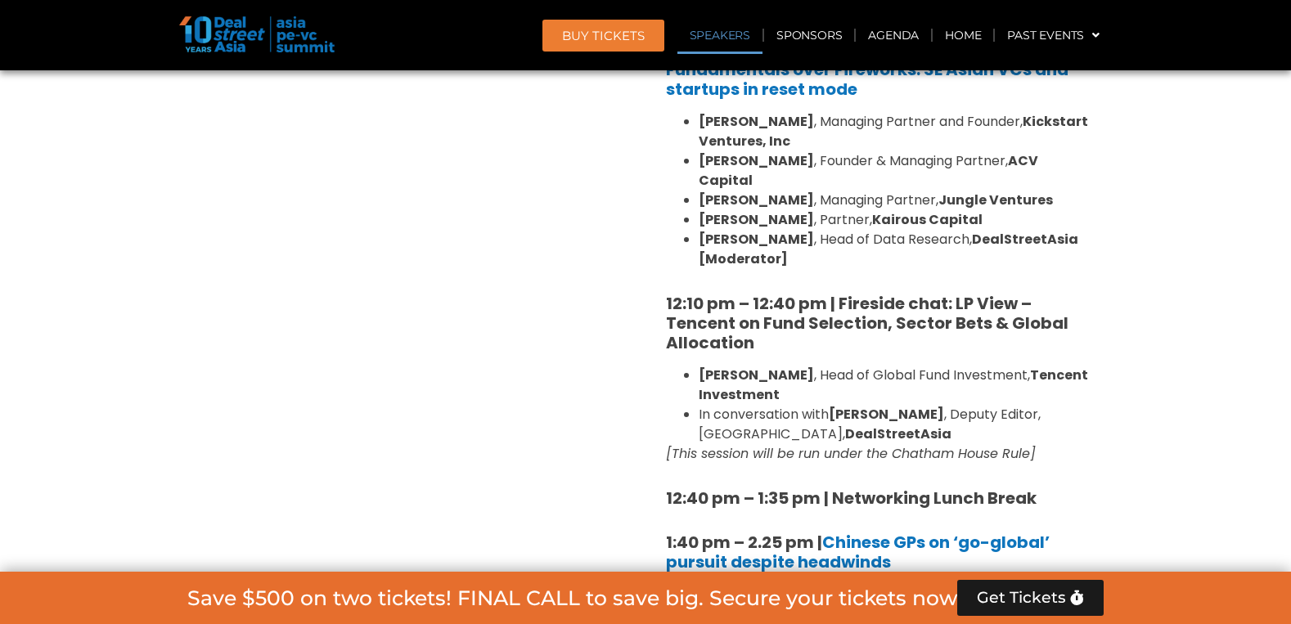
scroll to position [1846, 0]
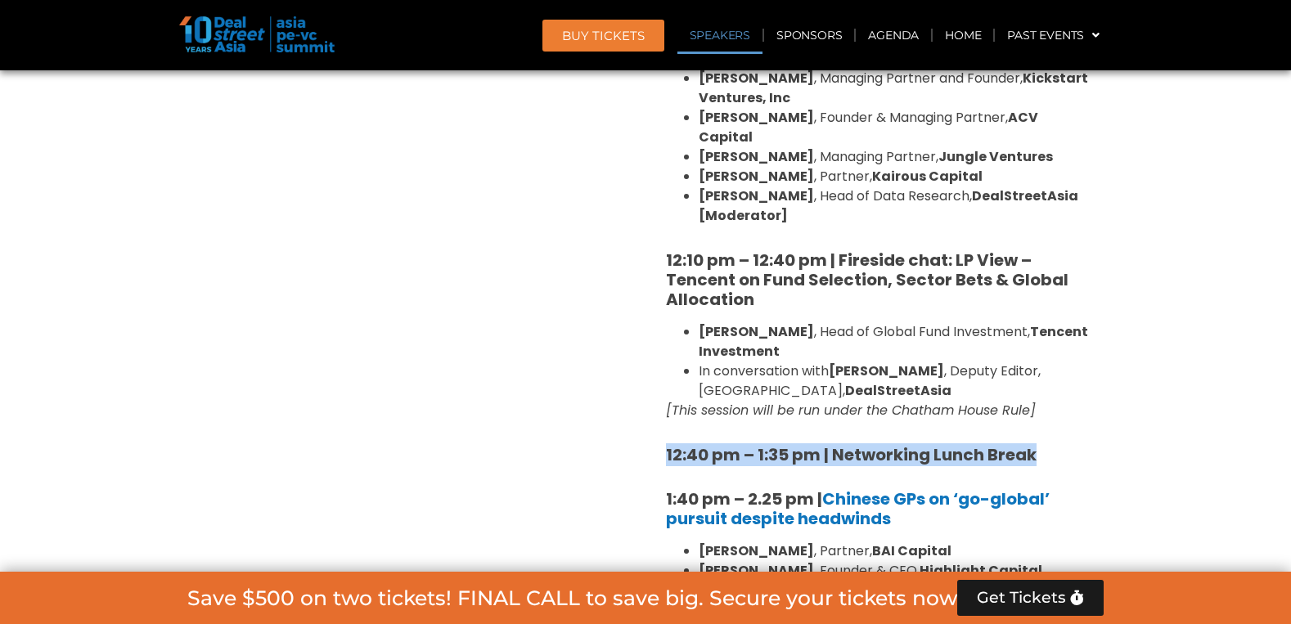
drag, startPoint x: 663, startPoint y: 416, endPoint x: 1047, endPoint y: 421, distance: 384.5
click at [1039, 427] on div "8:00 am – 9:00 am | Registration & Networking Coffee 9:00 am – 9:15 am | Welcom…" at bounding box center [879, 544] width 450 height 2291
copy div "12:40 pm – 1:35 pm | Networking Lunch Break"
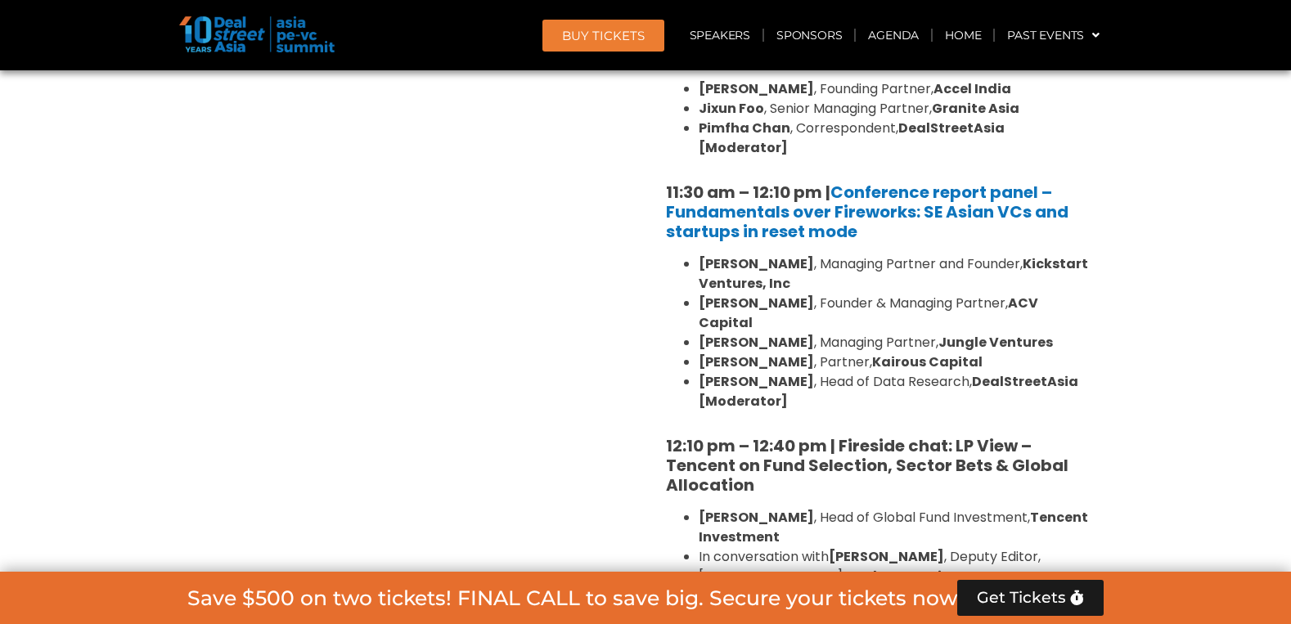
scroll to position [1659, 0]
